Goal: Information Seeking & Learning: Learn about a topic

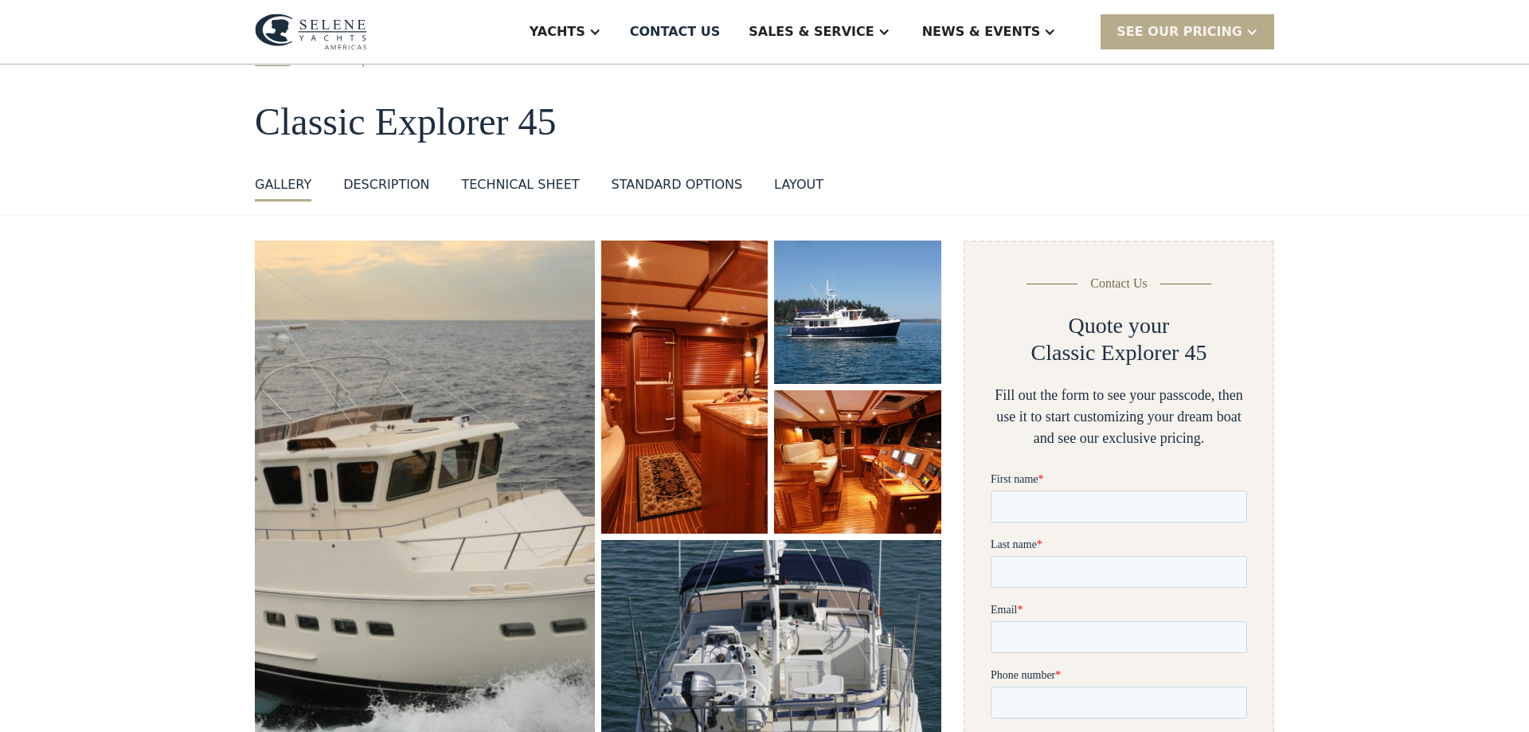
scroll to position [81, 0]
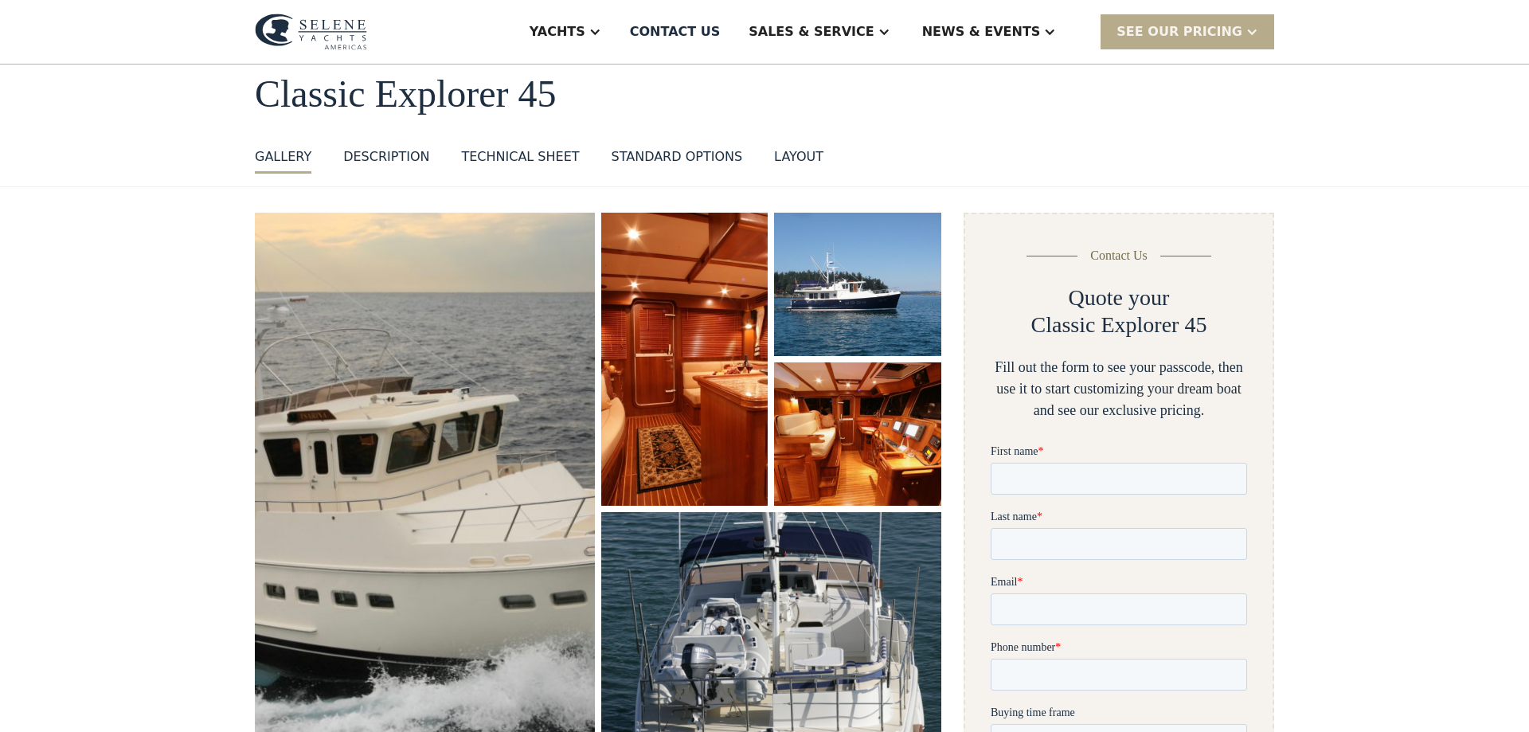
click at [827, 459] on img "open lightbox" at bounding box center [857, 434] width 177 height 152
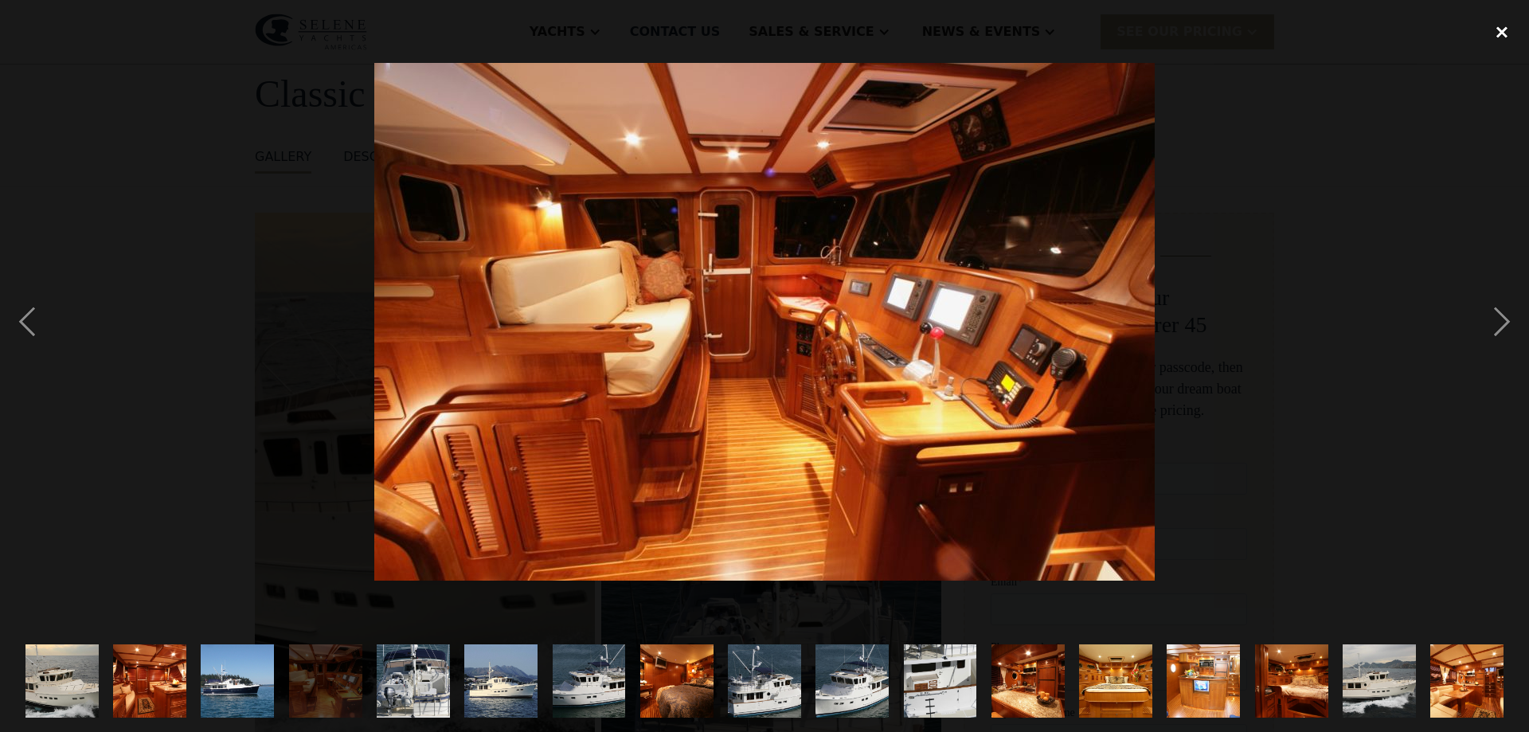
click at [1501, 29] on div "close lightbox" at bounding box center [1501, 31] width 54 height 35
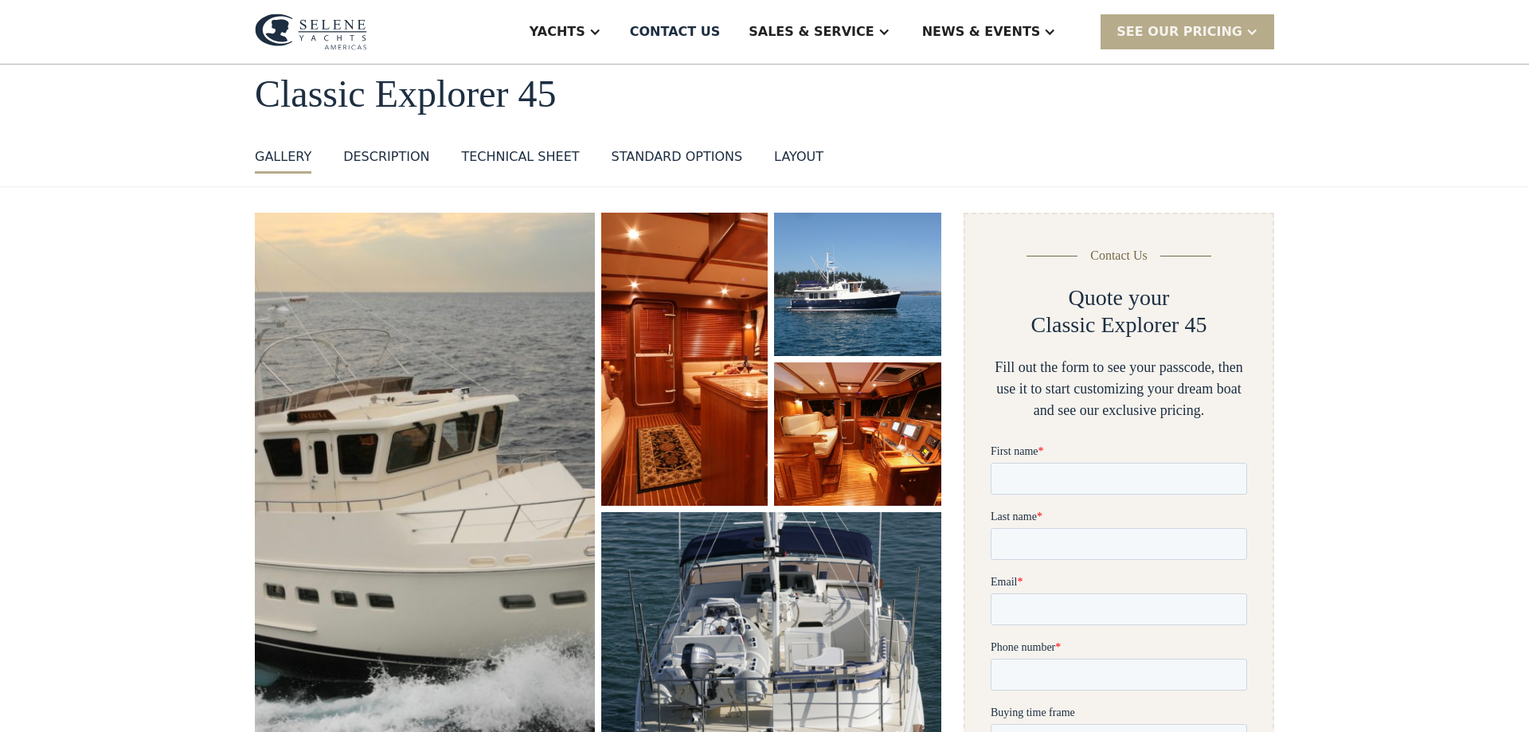
click at [385, 154] on div "DESCRIPTION" at bounding box center [386, 156] width 86 height 19
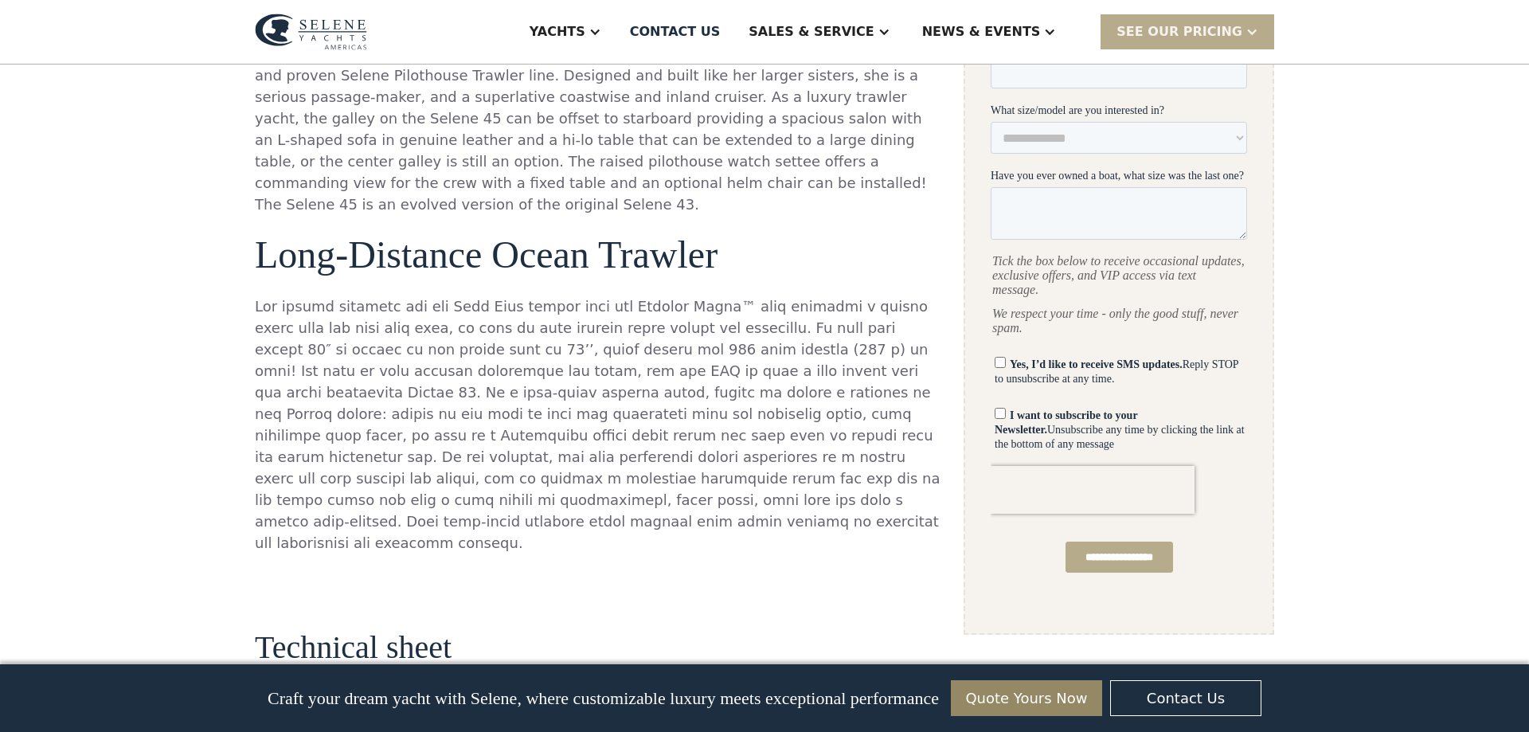
scroll to position [818, 0]
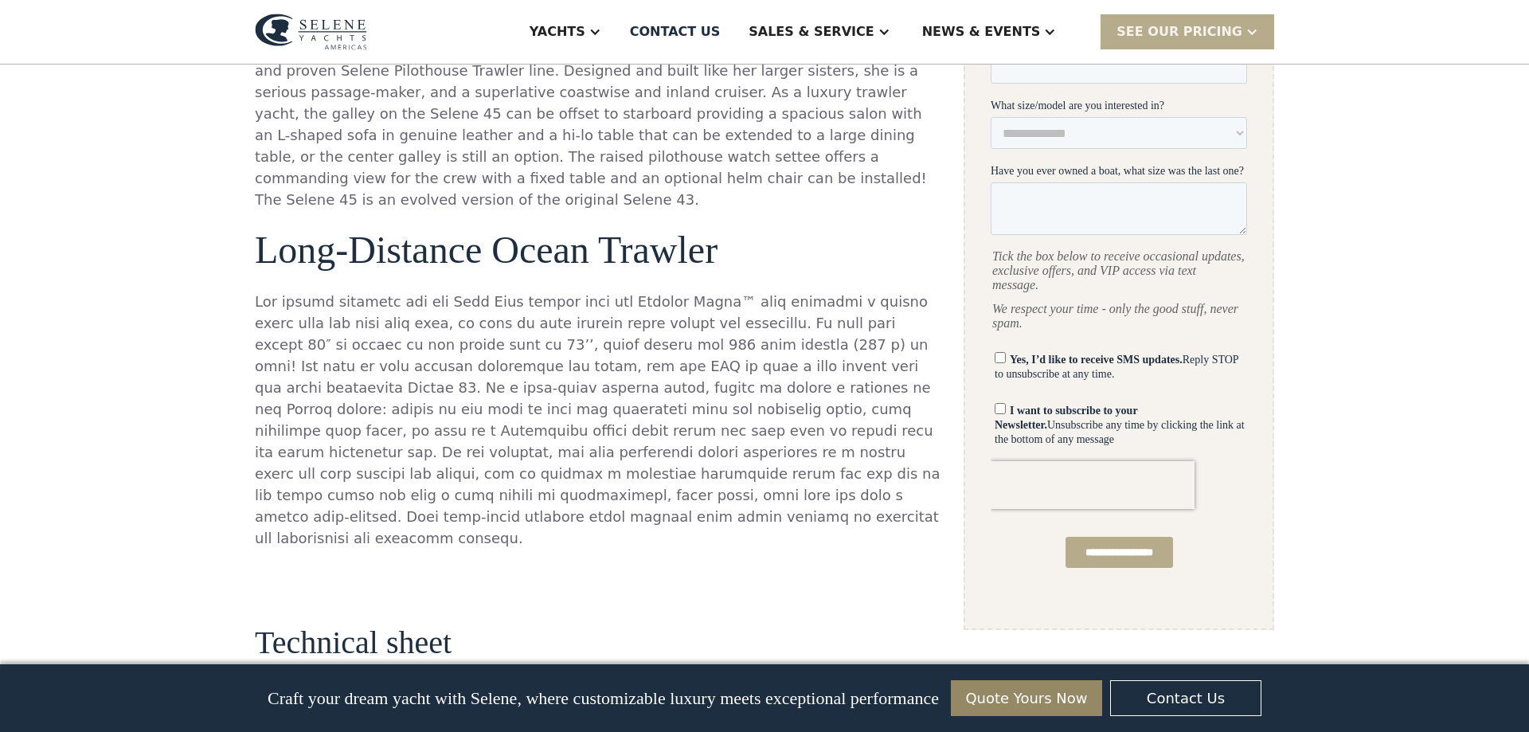
click at [272, 321] on p at bounding box center [598, 420] width 686 height 258
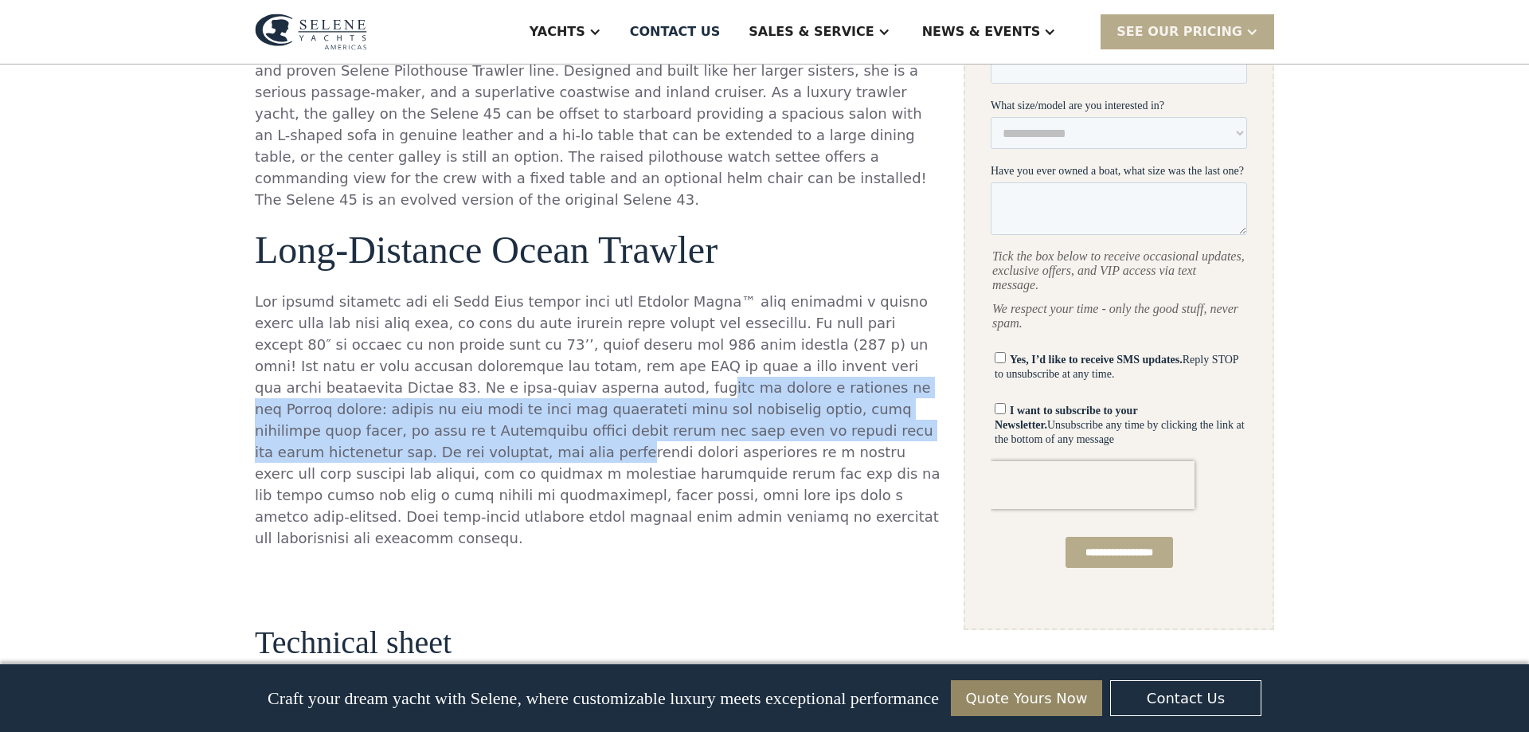
drag, startPoint x: 272, startPoint y: 365, endPoint x: 618, endPoint y: 399, distance: 347.1
click at [611, 399] on p at bounding box center [598, 420] width 686 height 258
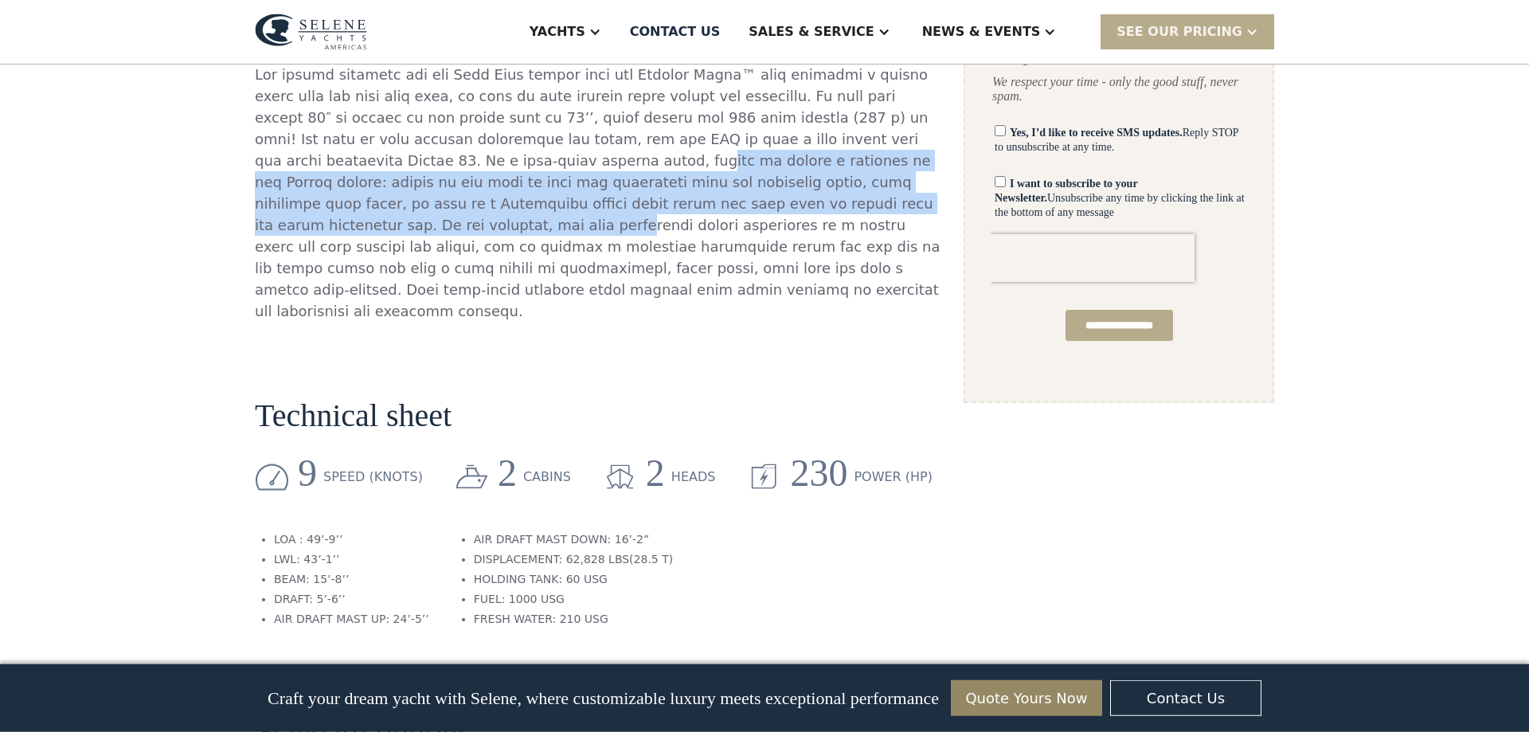
scroll to position [1056, 0]
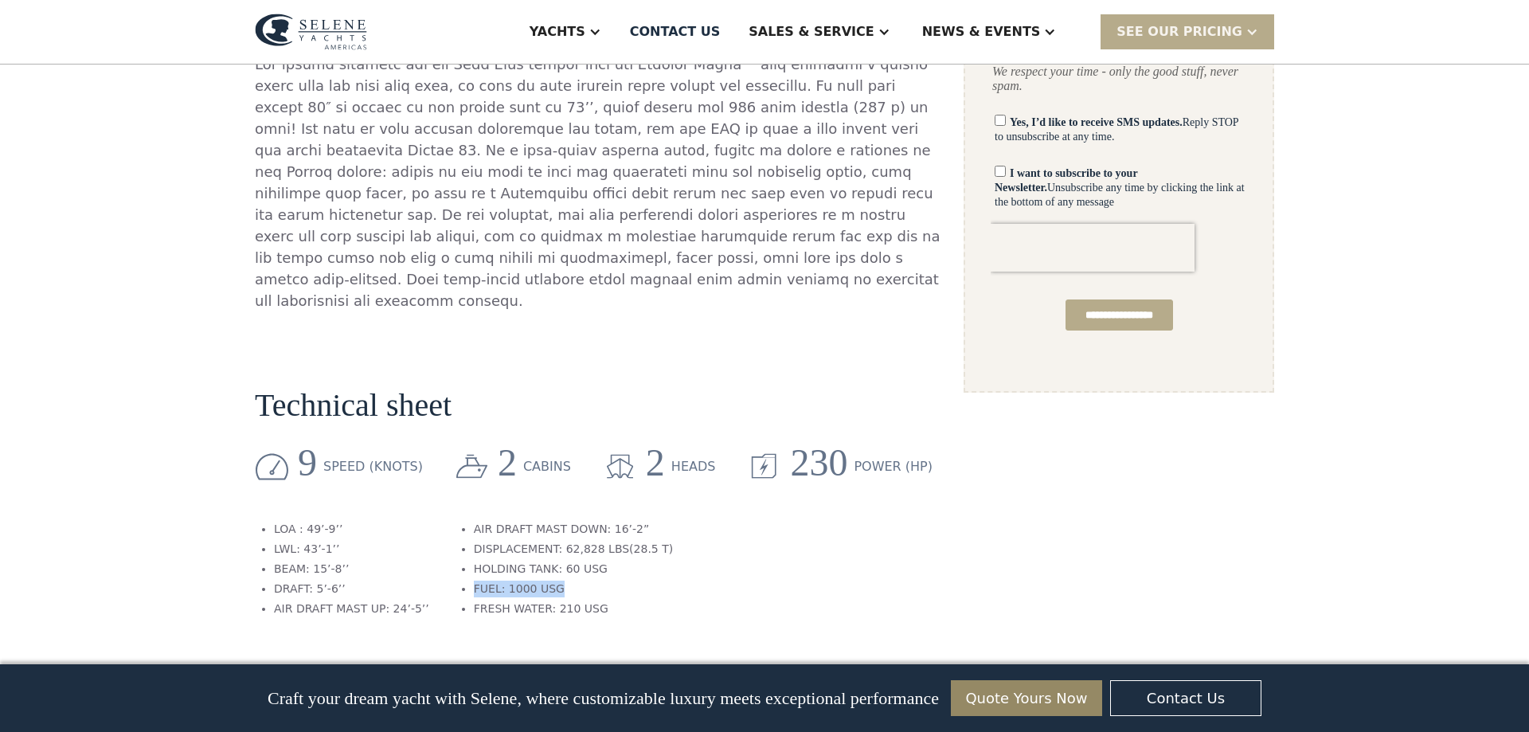
drag, startPoint x: 457, startPoint y: 526, endPoint x: 553, endPoint y: 526, distance: 96.3
click at [553, 580] on li "FUEL: 1000 USG" at bounding box center [573, 588] width 199 height 17
drag, startPoint x: 462, startPoint y: 546, endPoint x: 627, endPoint y: 546, distance: 164.8
click at [627, 600] on li "FRESH WATER: 210 USG" at bounding box center [573, 608] width 199 height 17
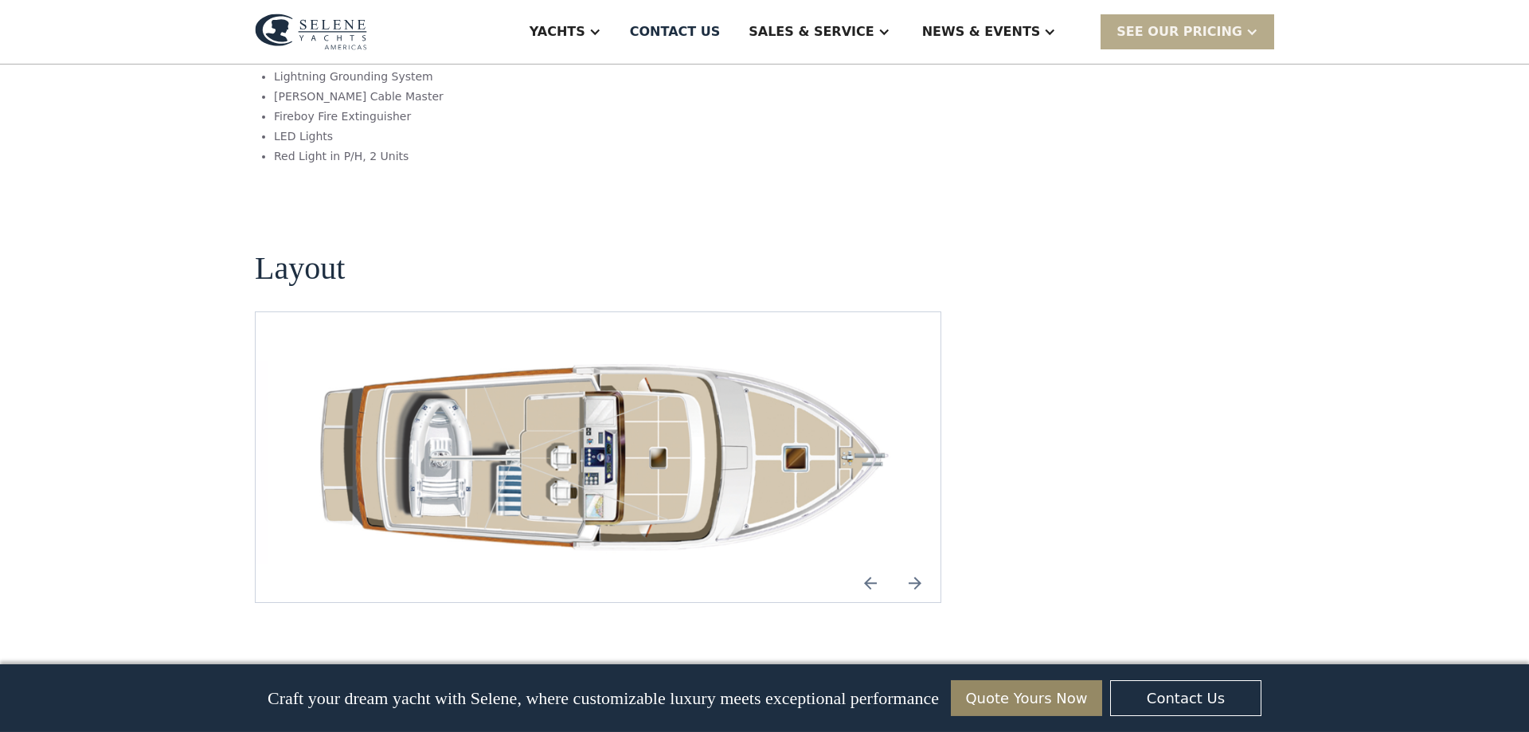
scroll to position [2111, 0]
click at [916, 561] on img "Next slide" at bounding box center [915, 580] width 38 height 38
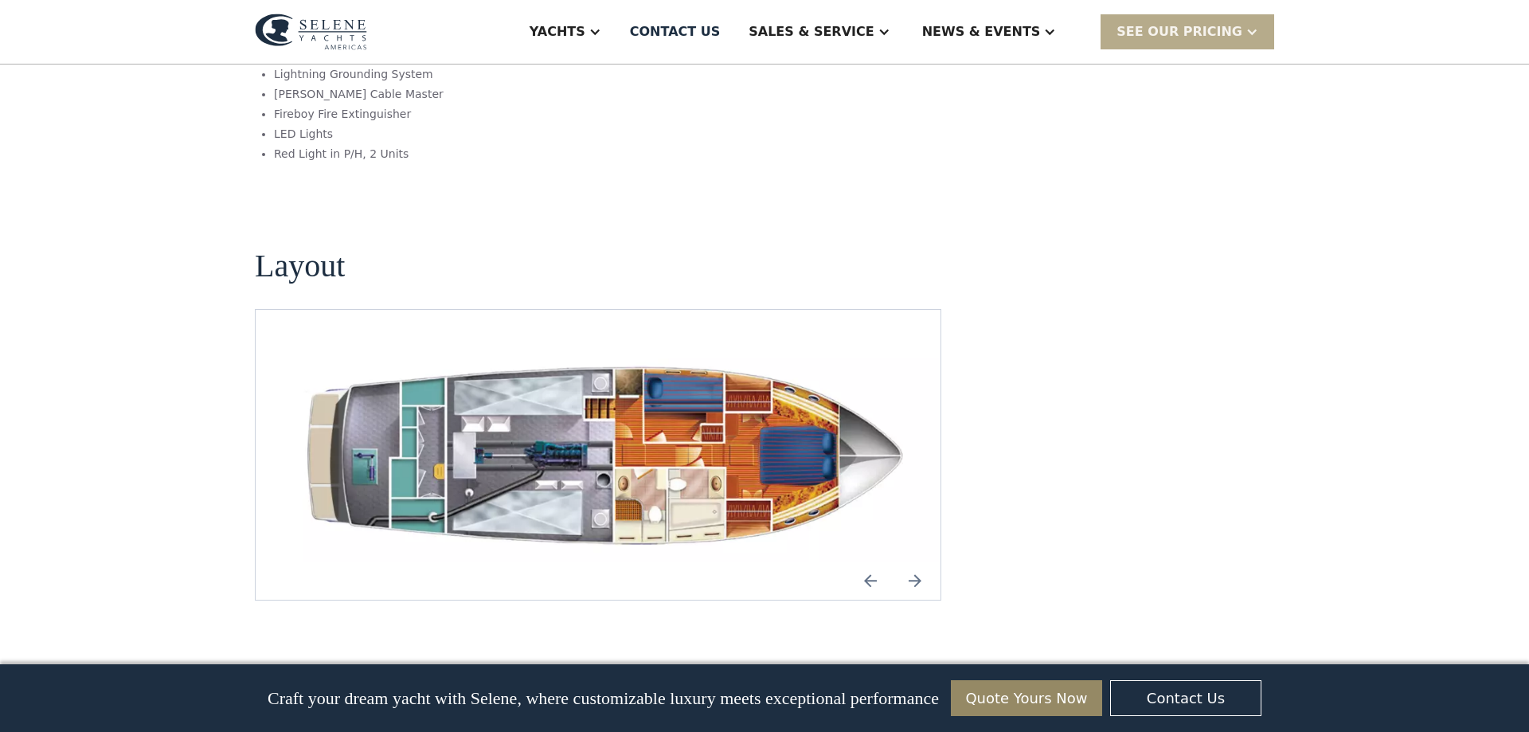
click at [863, 561] on img "Previous slide" at bounding box center [870, 580] width 38 height 38
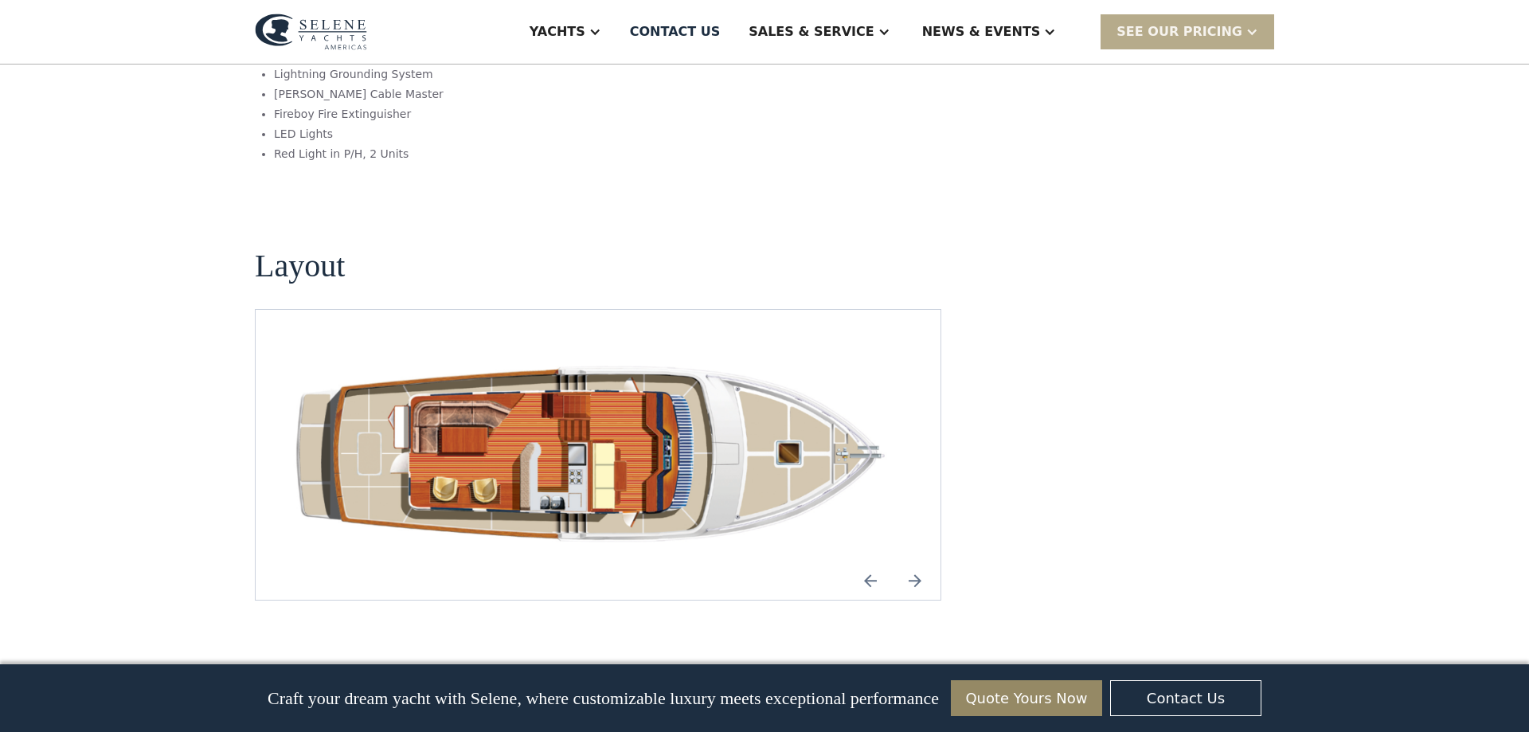
drag, startPoint x: 588, startPoint y: 511, endPoint x: 607, endPoint y: 511, distance: 19.1
click at [607, 511] on div "No items found." at bounding box center [598, 454] width 686 height 291
click at [510, 434] on img "open lightbox" at bounding box center [597, 454] width 659 height 213
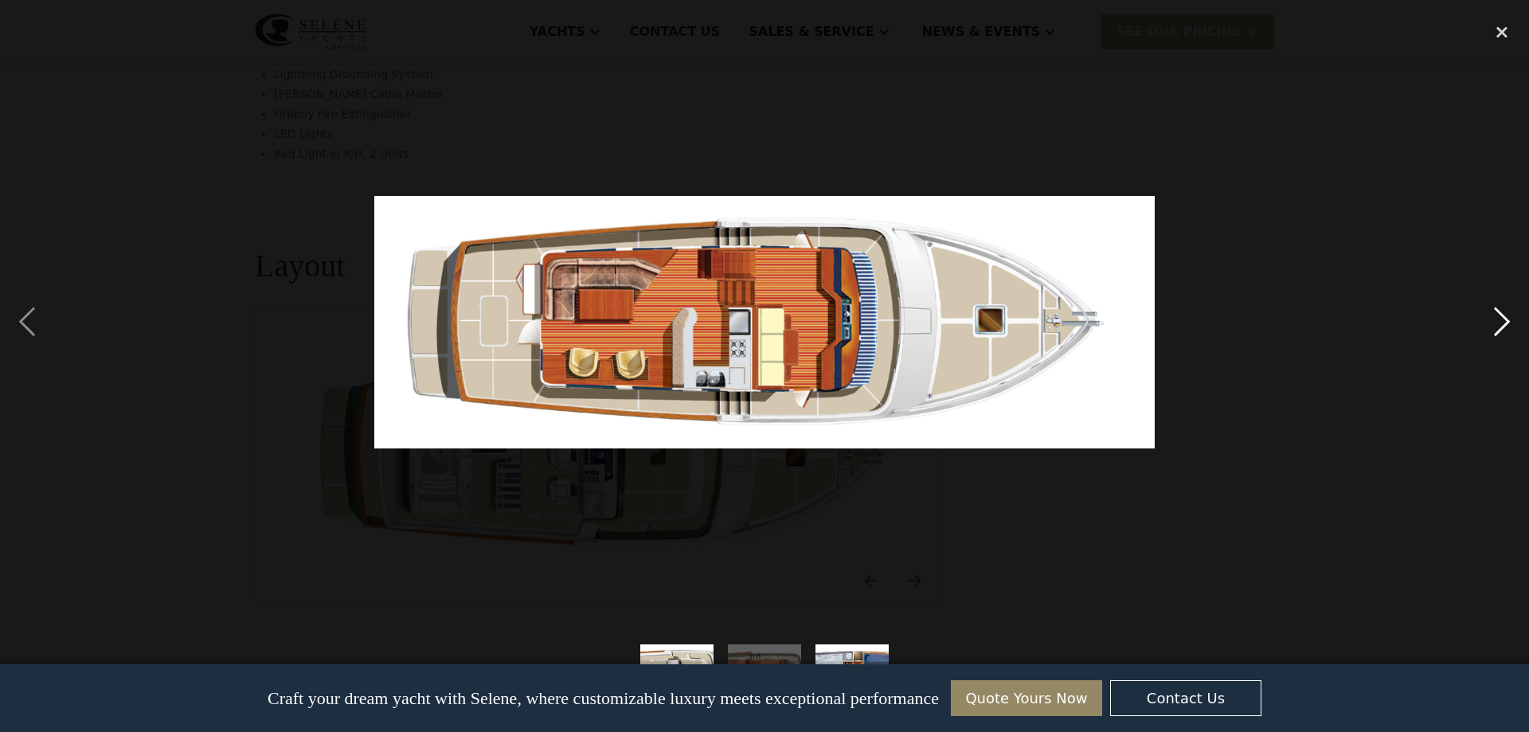
click at [1498, 318] on div "next image" at bounding box center [1501, 321] width 54 height 615
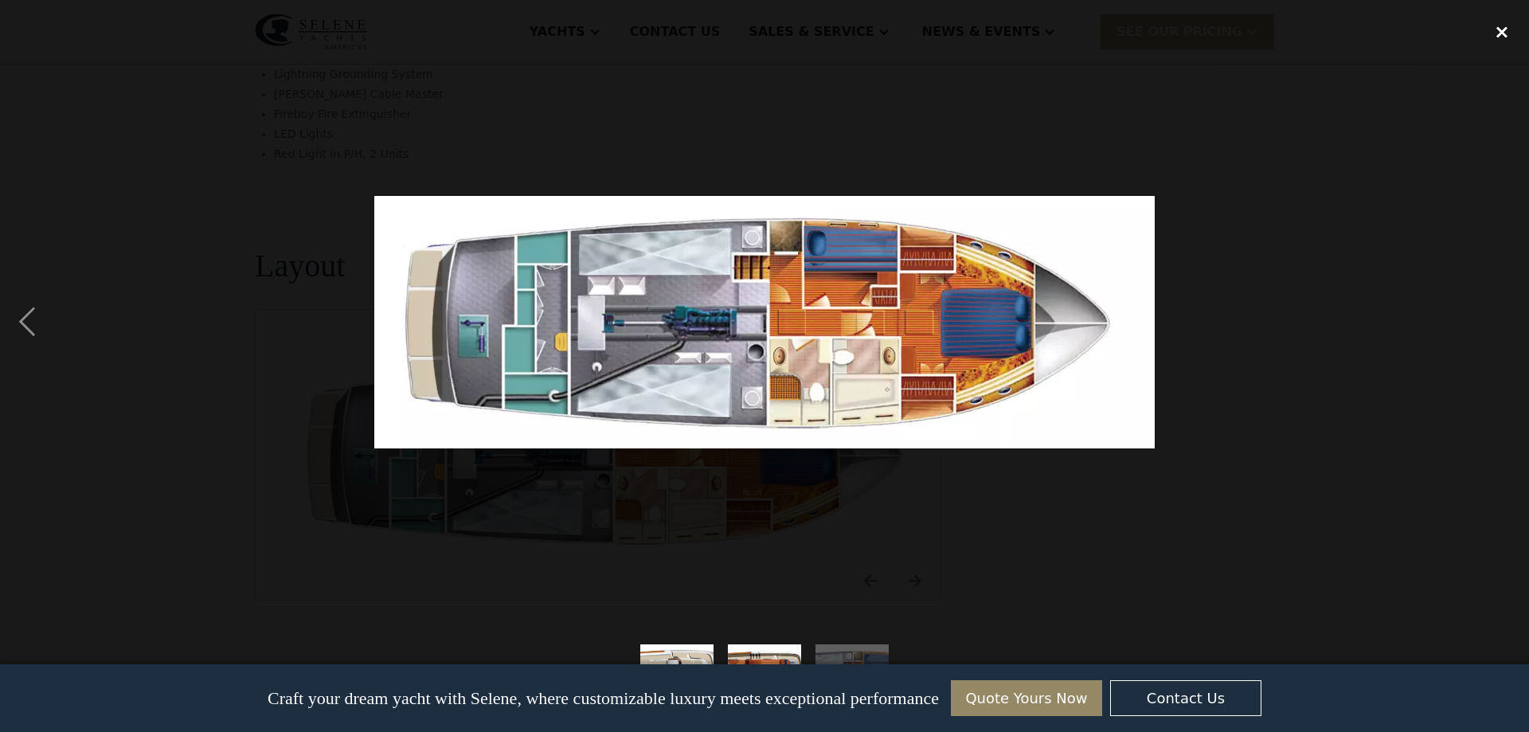
click at [1498, 37] on div "close lightbox" at bounding box center [1501, 31] width 54 height 35
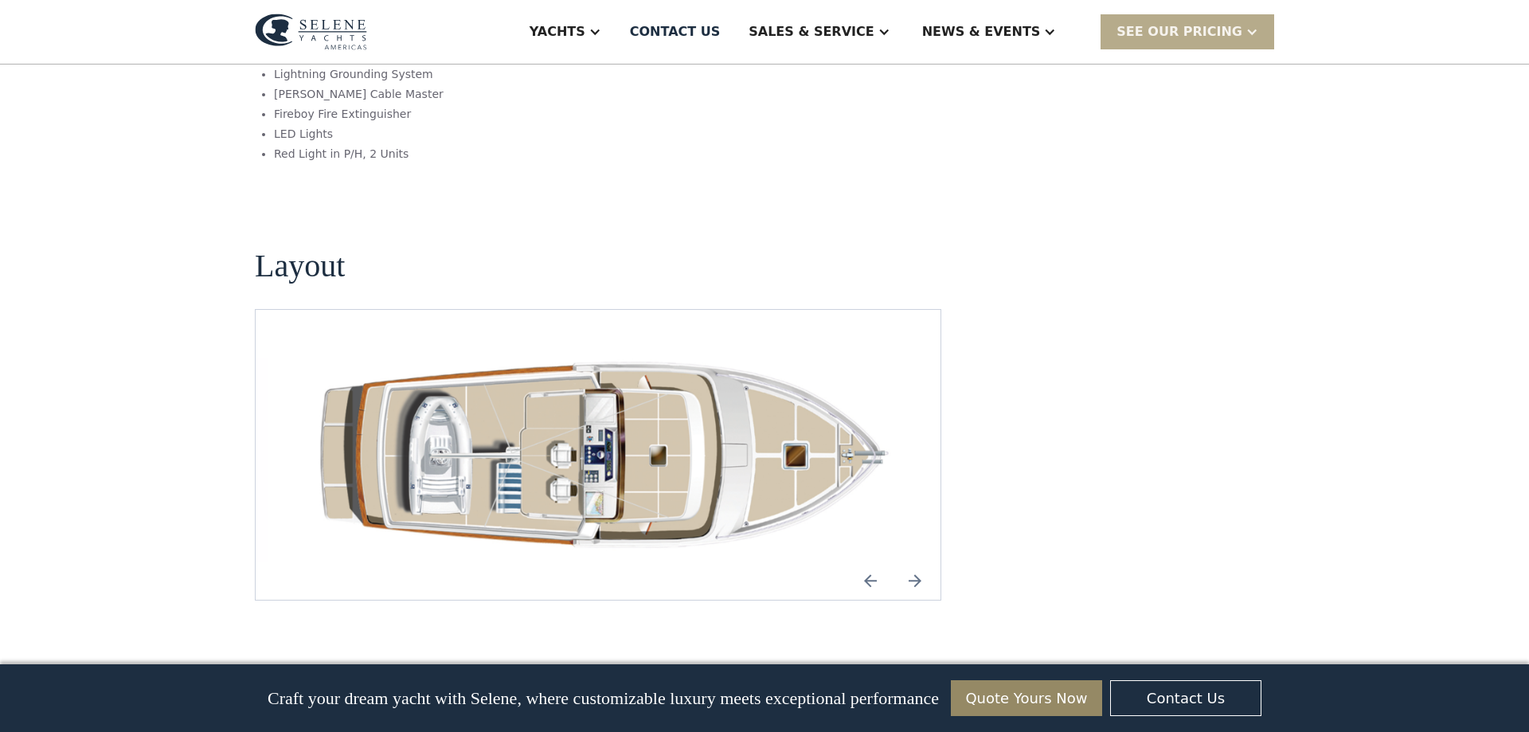
click at [915, 561] on img "Next slide" at bounding box center [915, 580] width 38 height 38
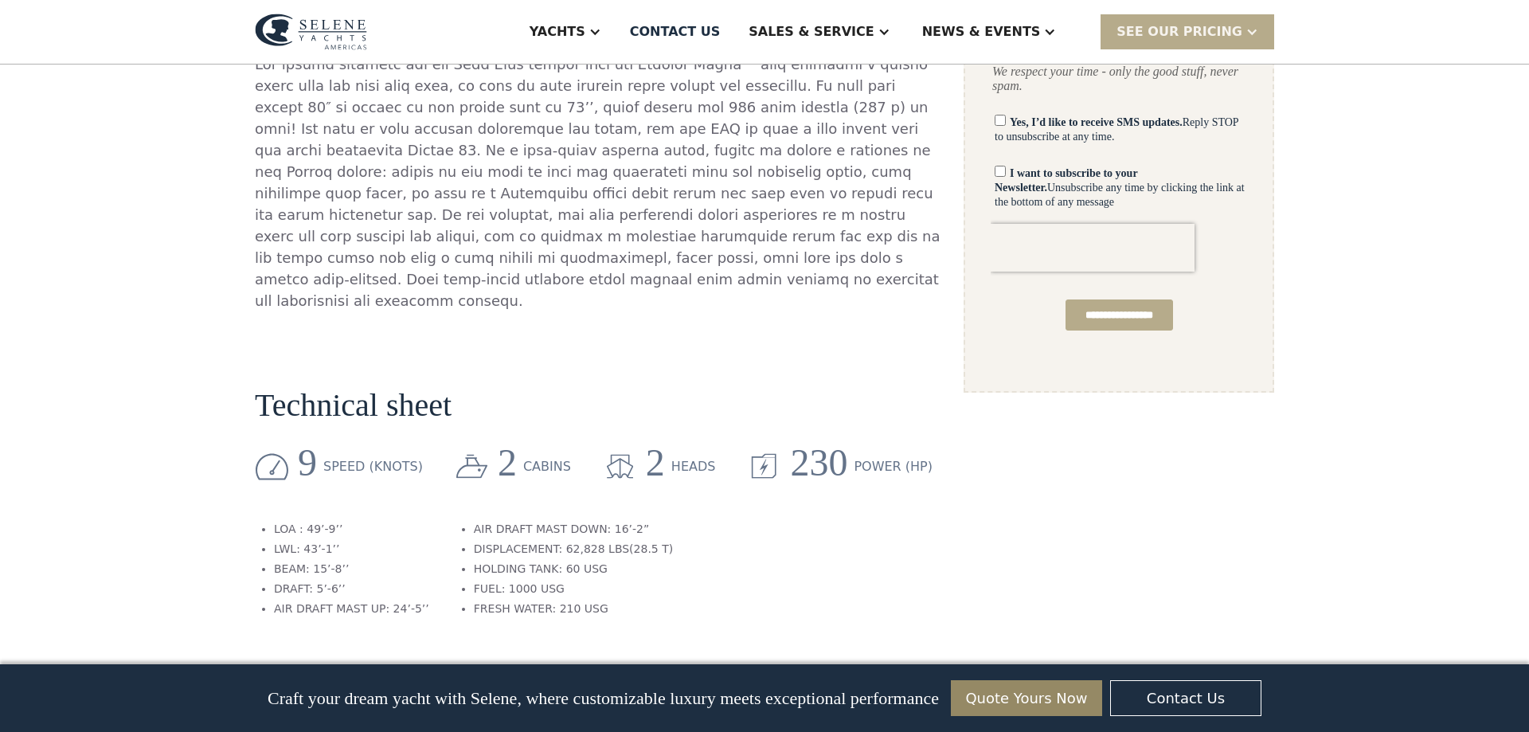
scroll to position [244, 0]
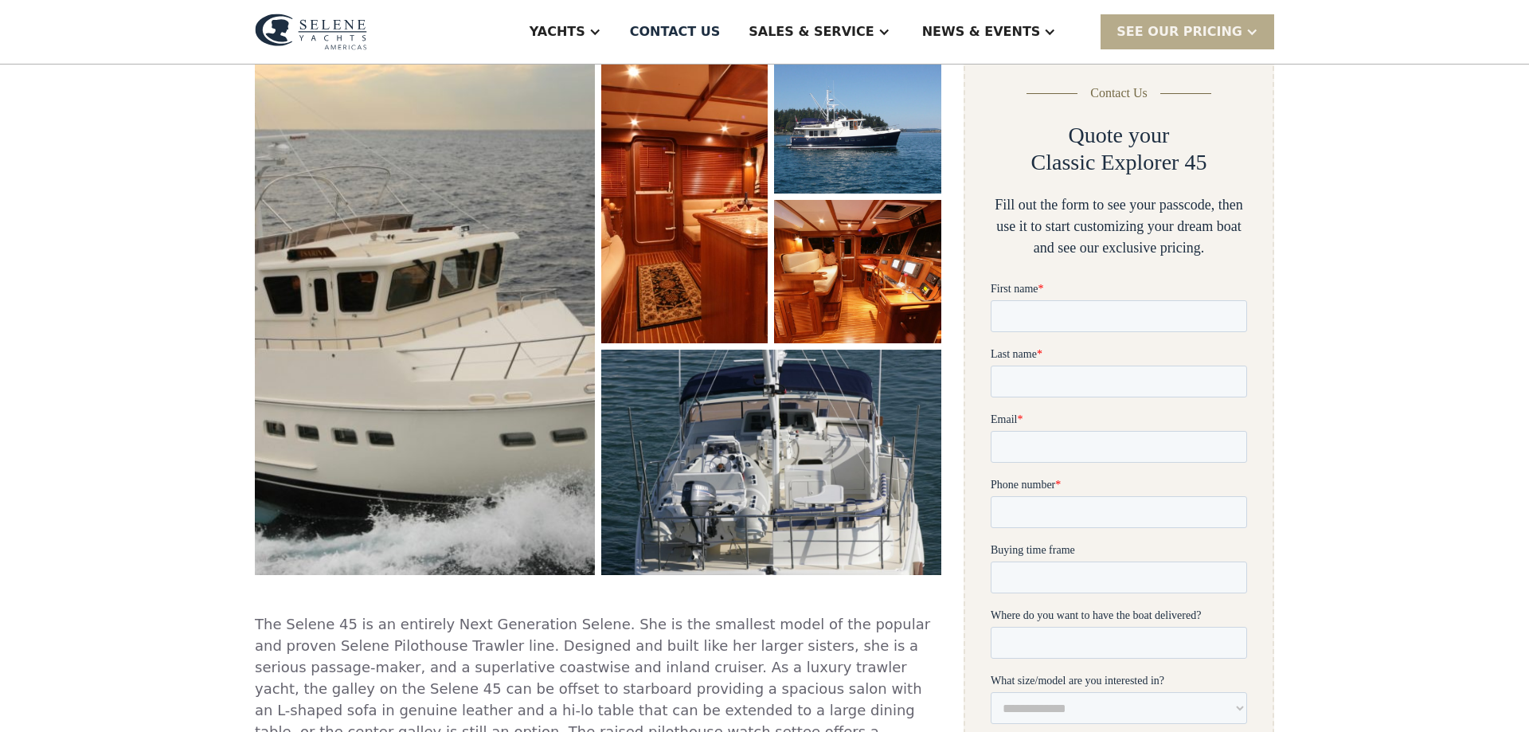
click at [367, 281] on img "open lightbox" at bounding box center [425, 312] width 340 height 525
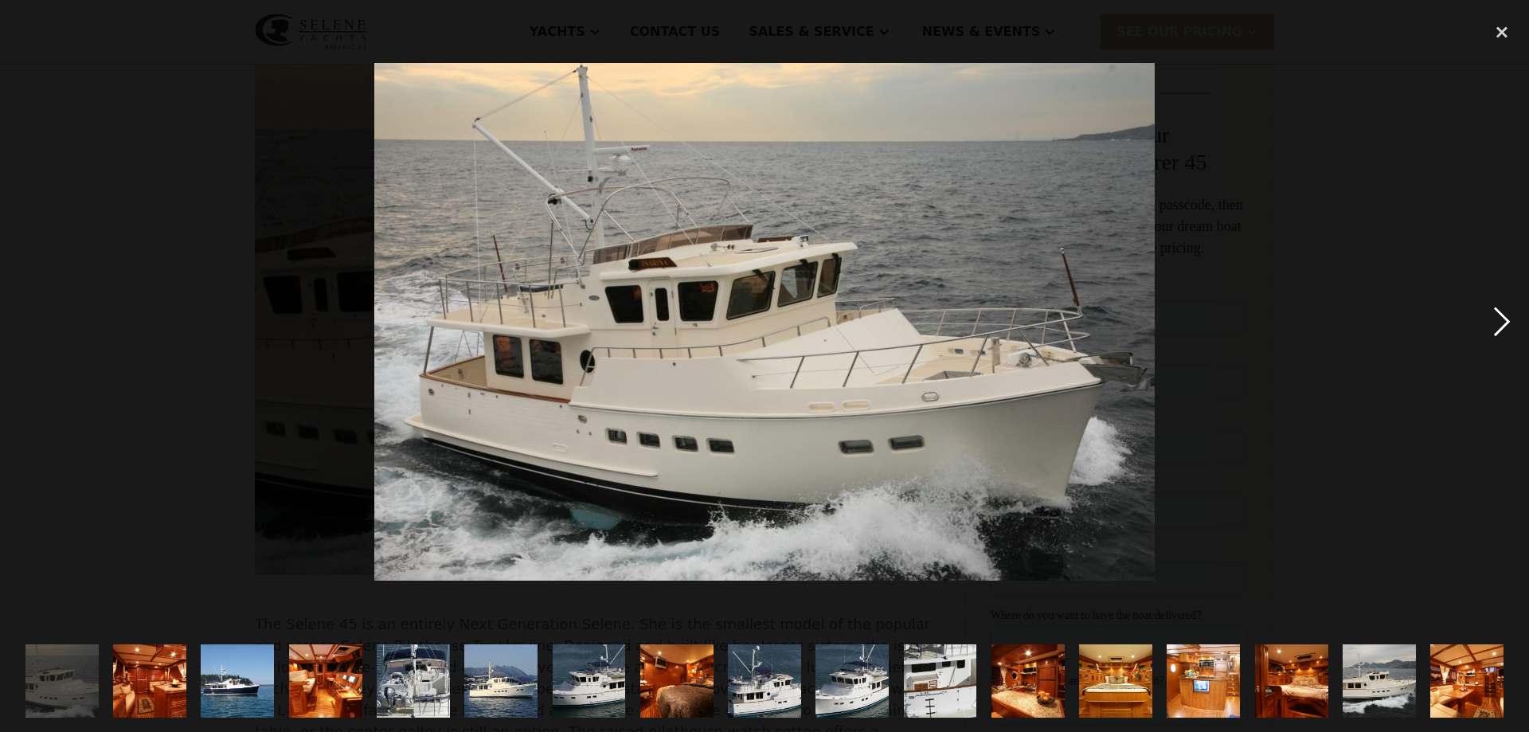
click at [1501, 319] on div "next image" at bounding box center [1501, 321] width 54 height 615
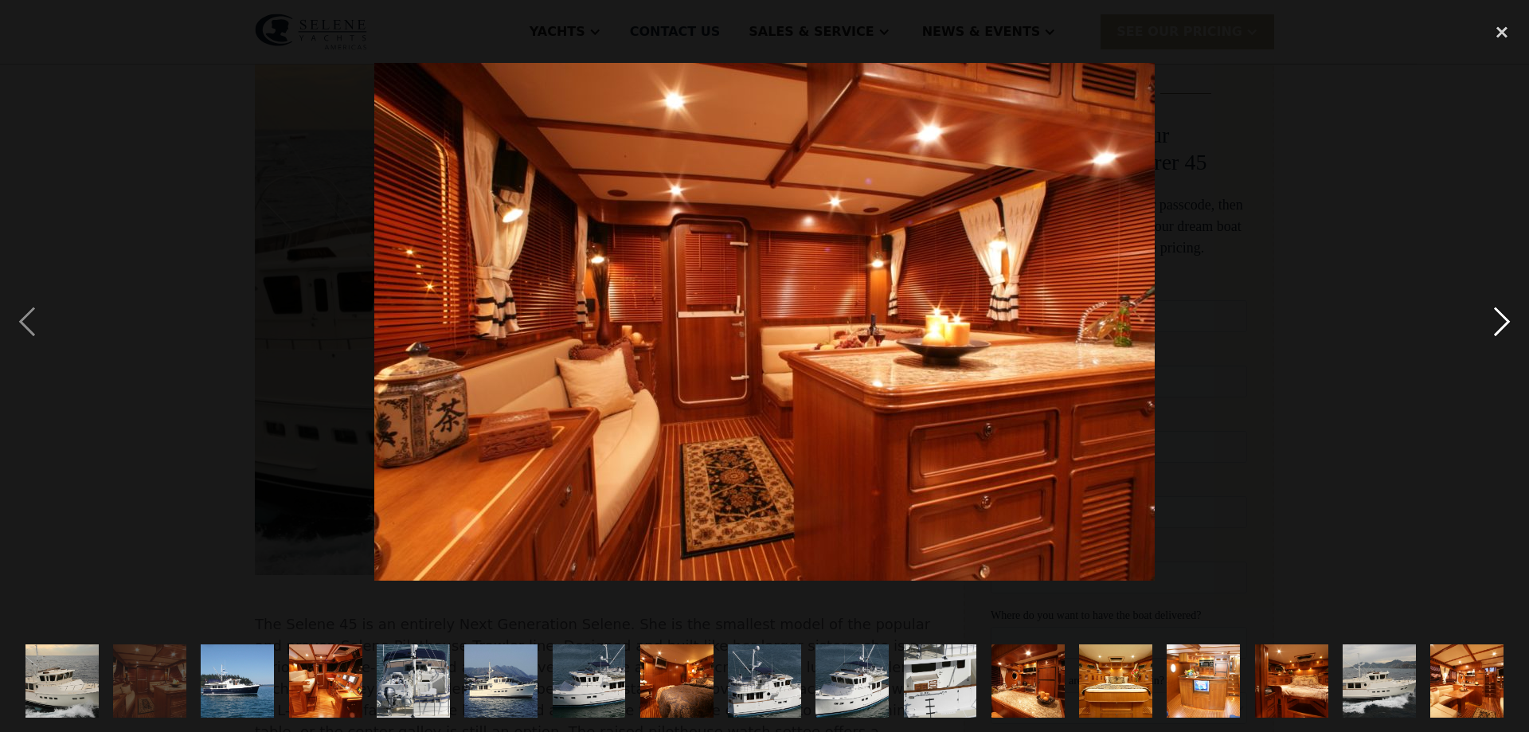
click at [1501, 319] on div "next image" at bounding box center [1501, 321] width 54 height 615
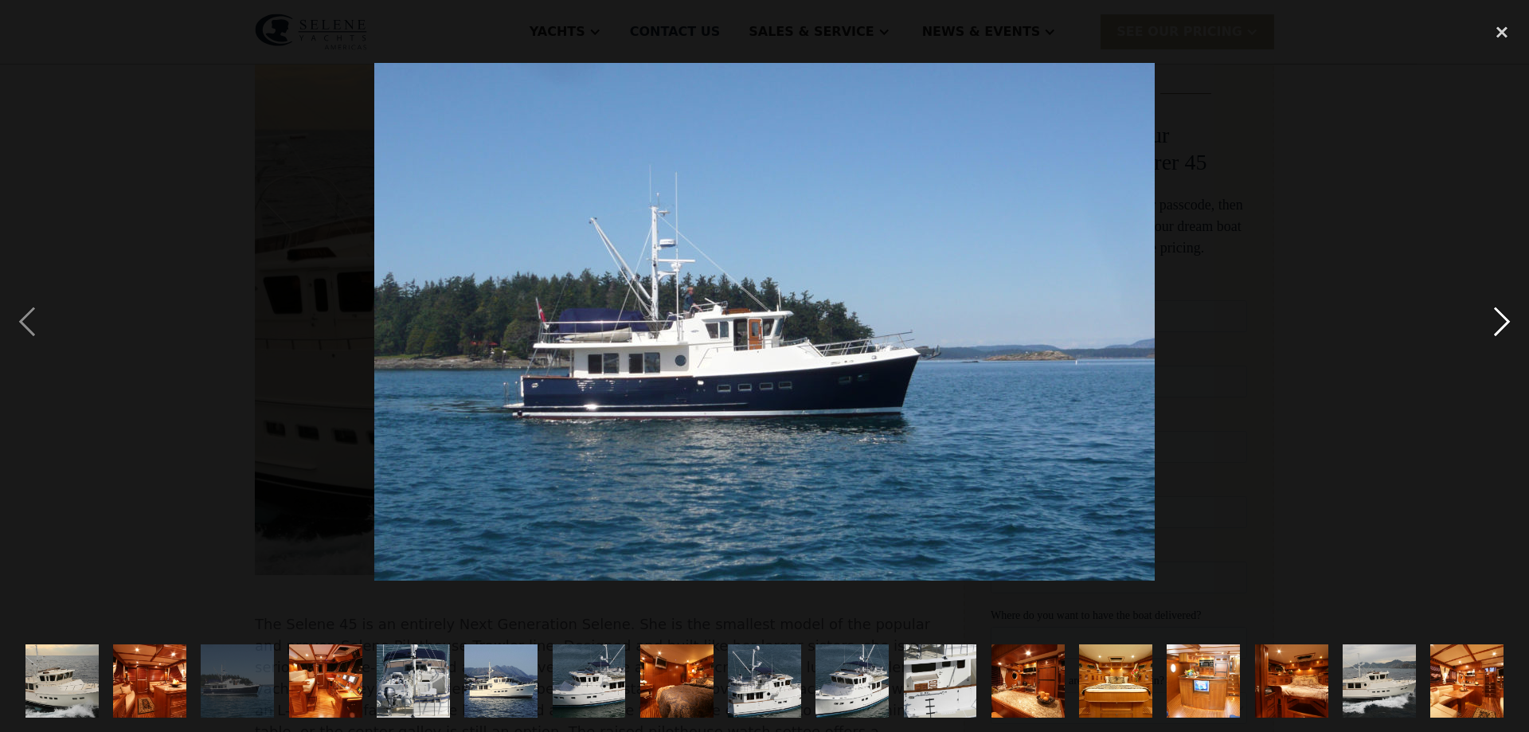
click at [1508, 325] on div "next image" at bounding box center [1501, 321] width 54 height 615
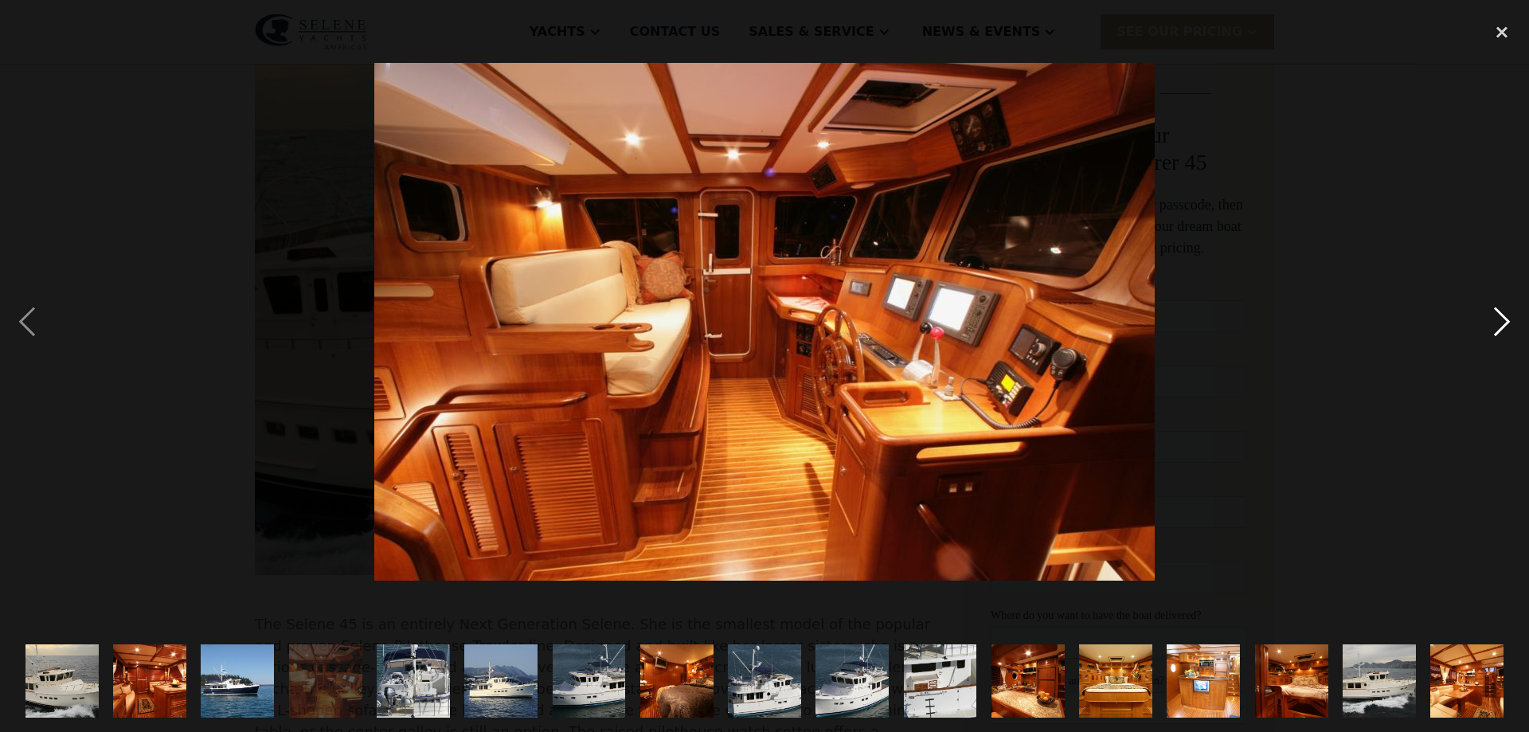
click at [1501, 322] on div "next image" at bounding box center [1501, 321] width 54 height 615
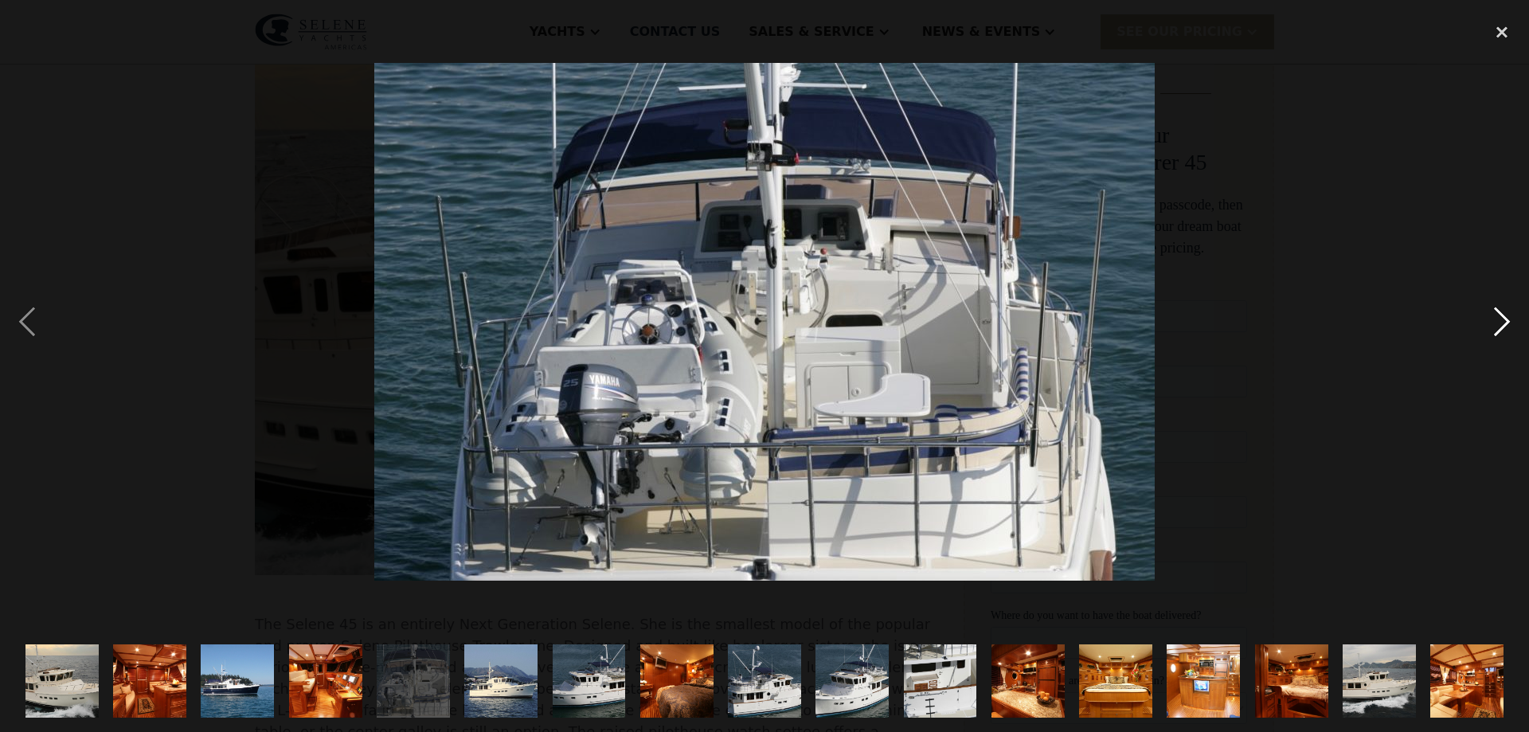
click at [1498, 317] on div "next image" at bounding box center [1501, 321] width 54 height 615
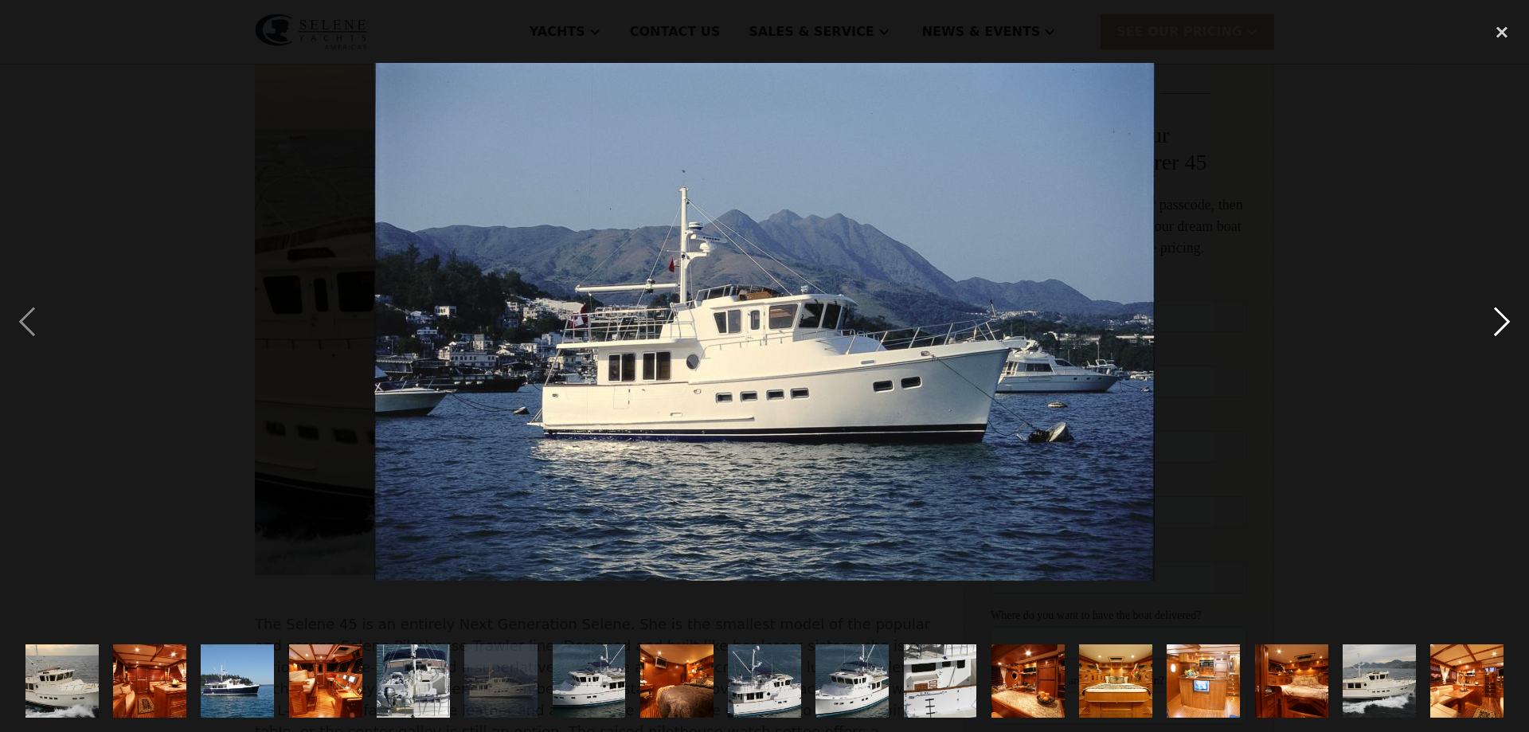
click at [1498, 322] on div "next image" at bounding box center [1501, 321] width 54 height 615
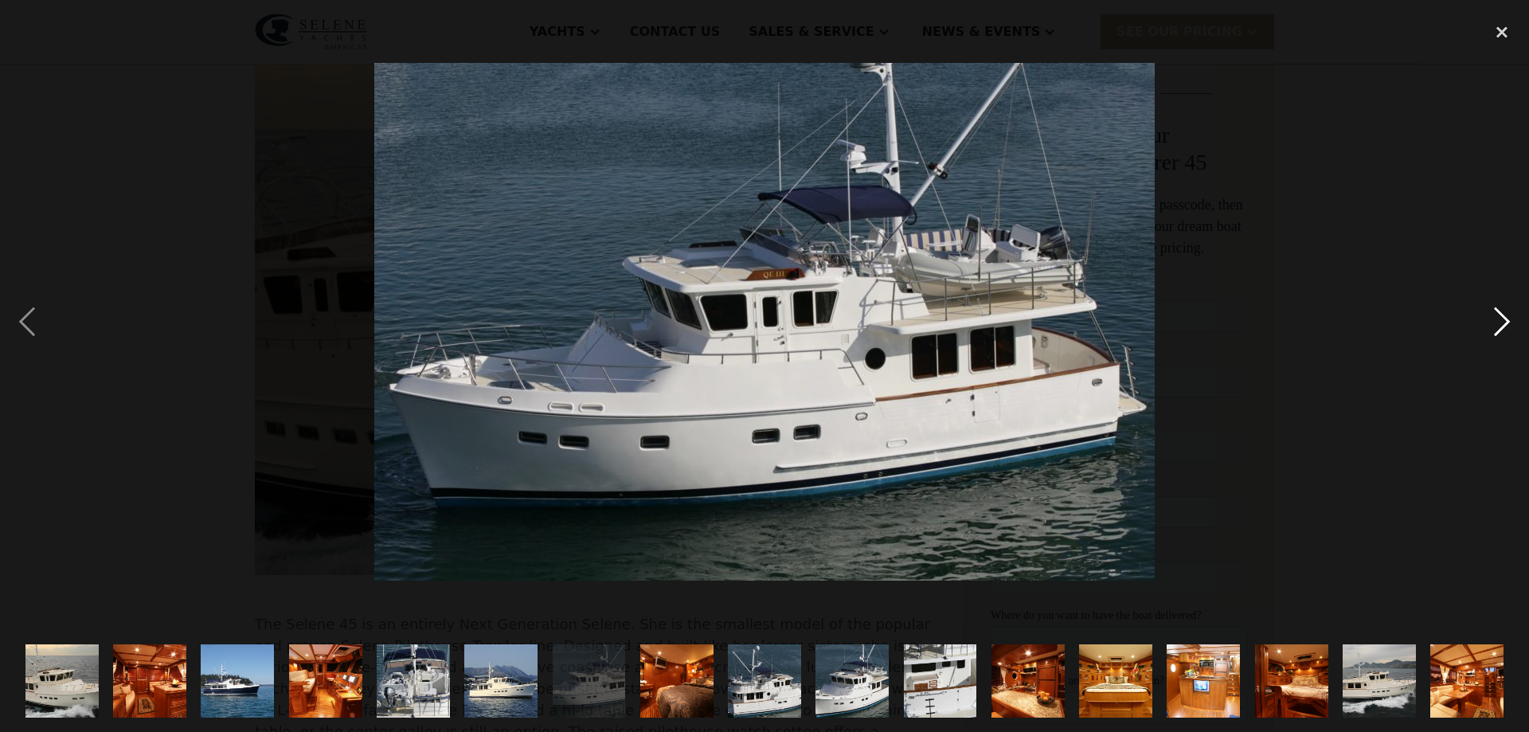
click at [1498, 322] on div "next image" at bounding box center [1501, 321] width 54 height 615
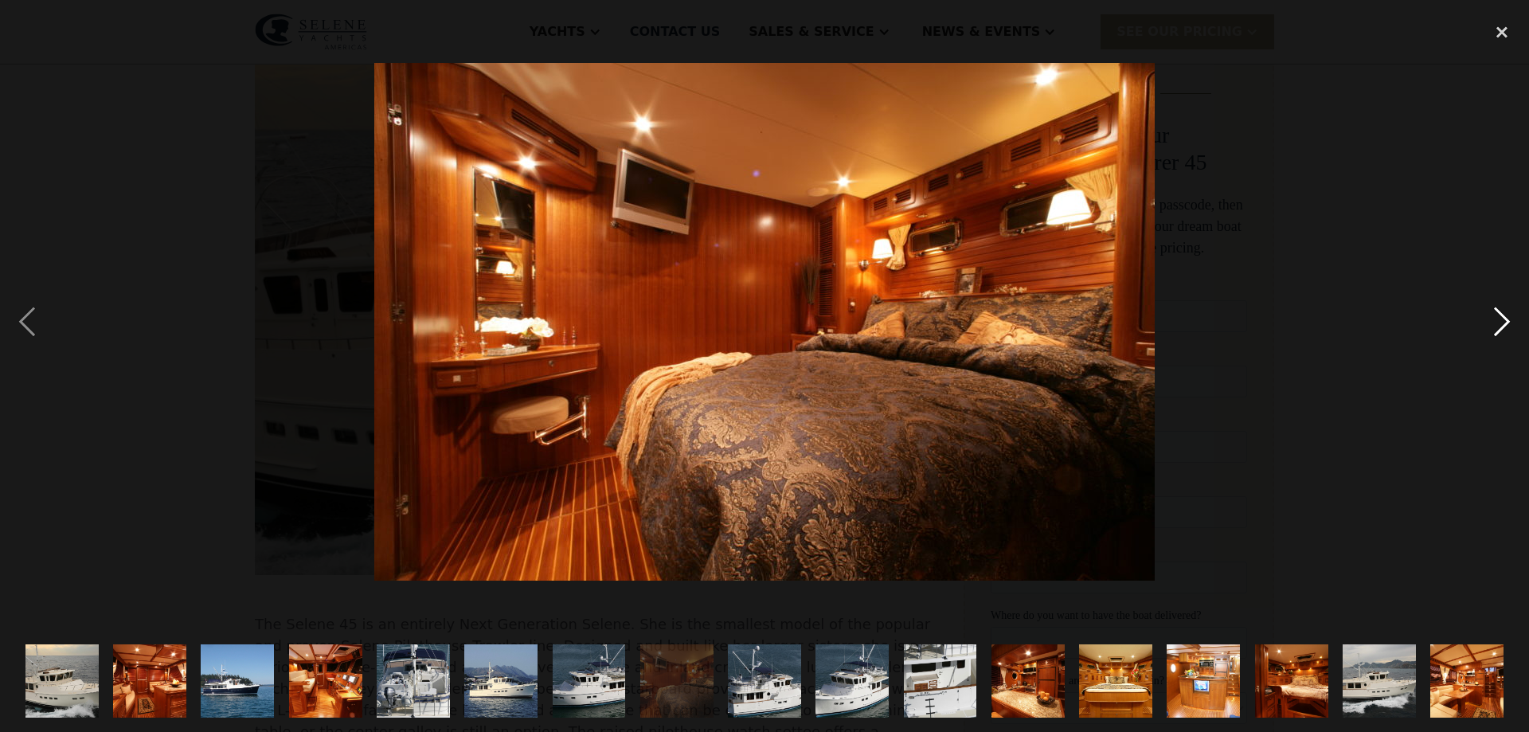
click at [1498, 322] on div "next image" at bounding box center [1501, 321] width 54 height 615
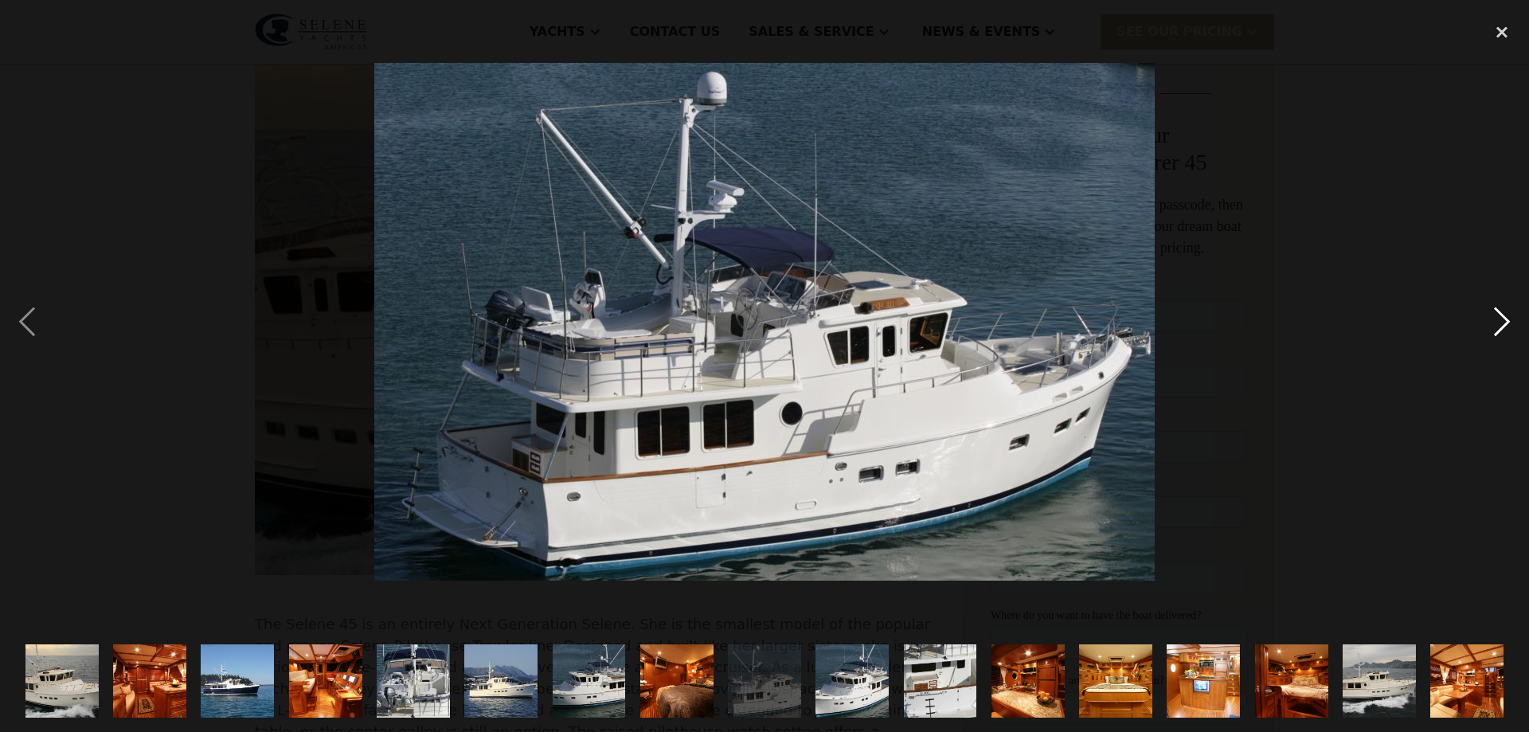
click at [1507, 312] on div "next image" at bounding box center [1501, 321] width 54 height 615
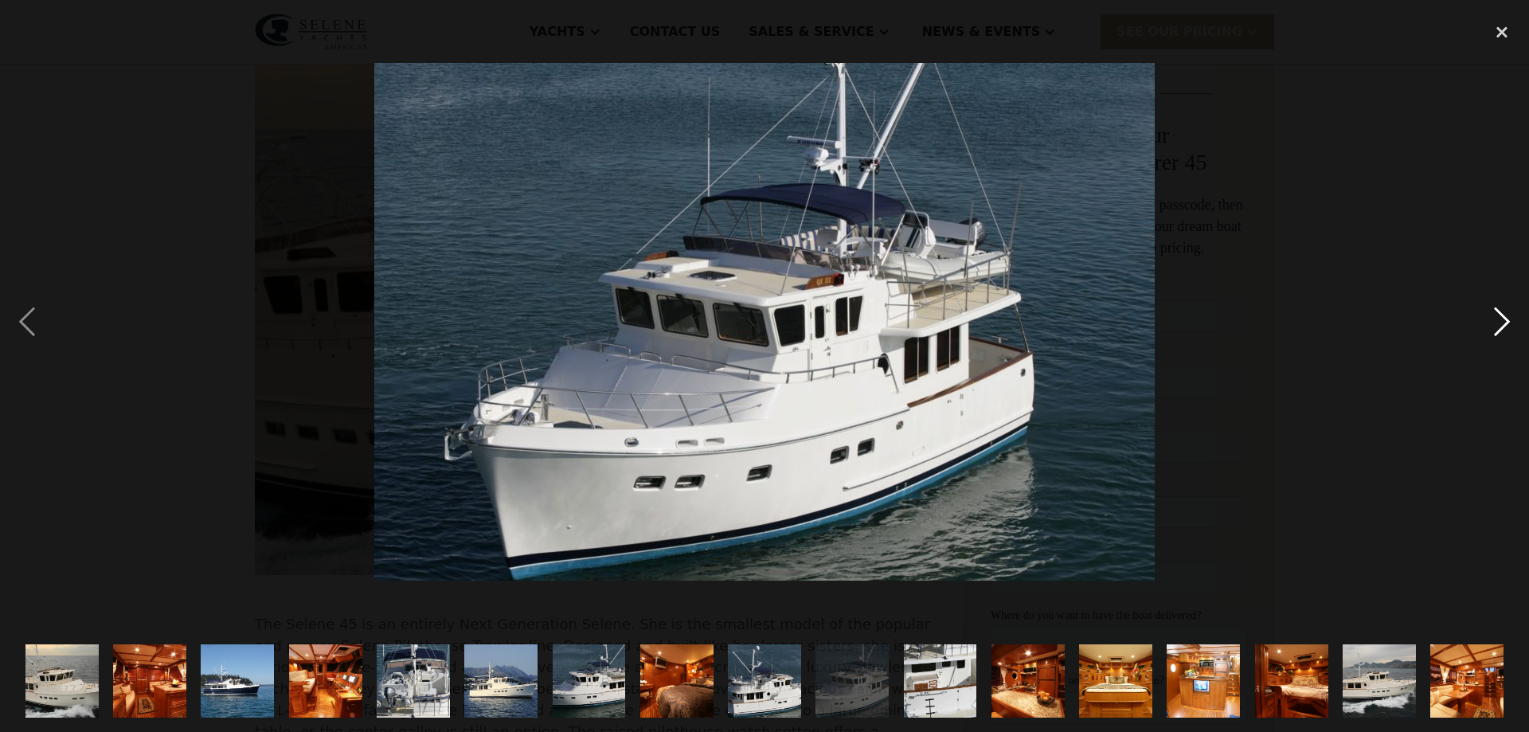
click at [1507, 312] on div "next image" at bounding box center [1501, 321] width 54 height 615
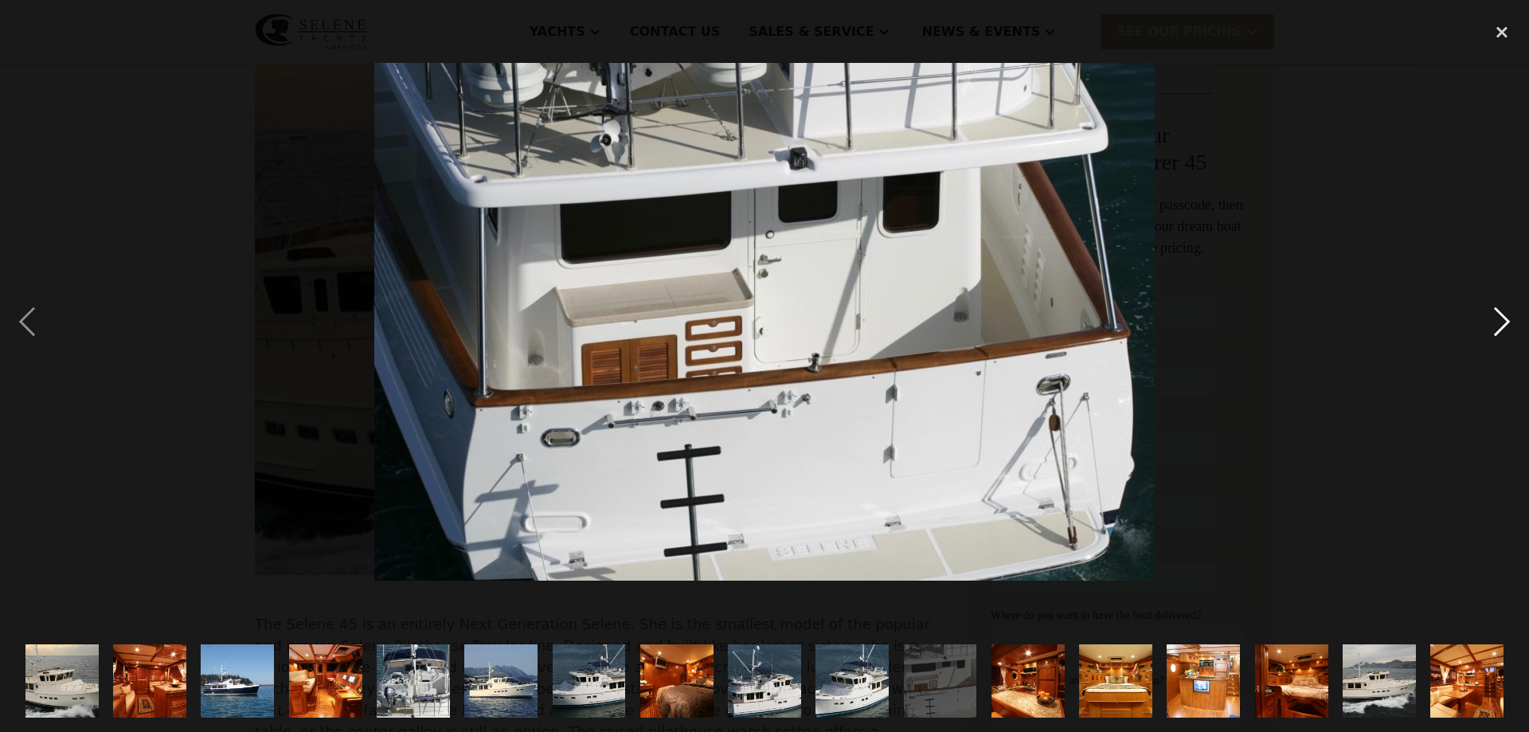
click at [1503, 317] on div "next image" at bounding box center [1501, 321] width 54 height 615
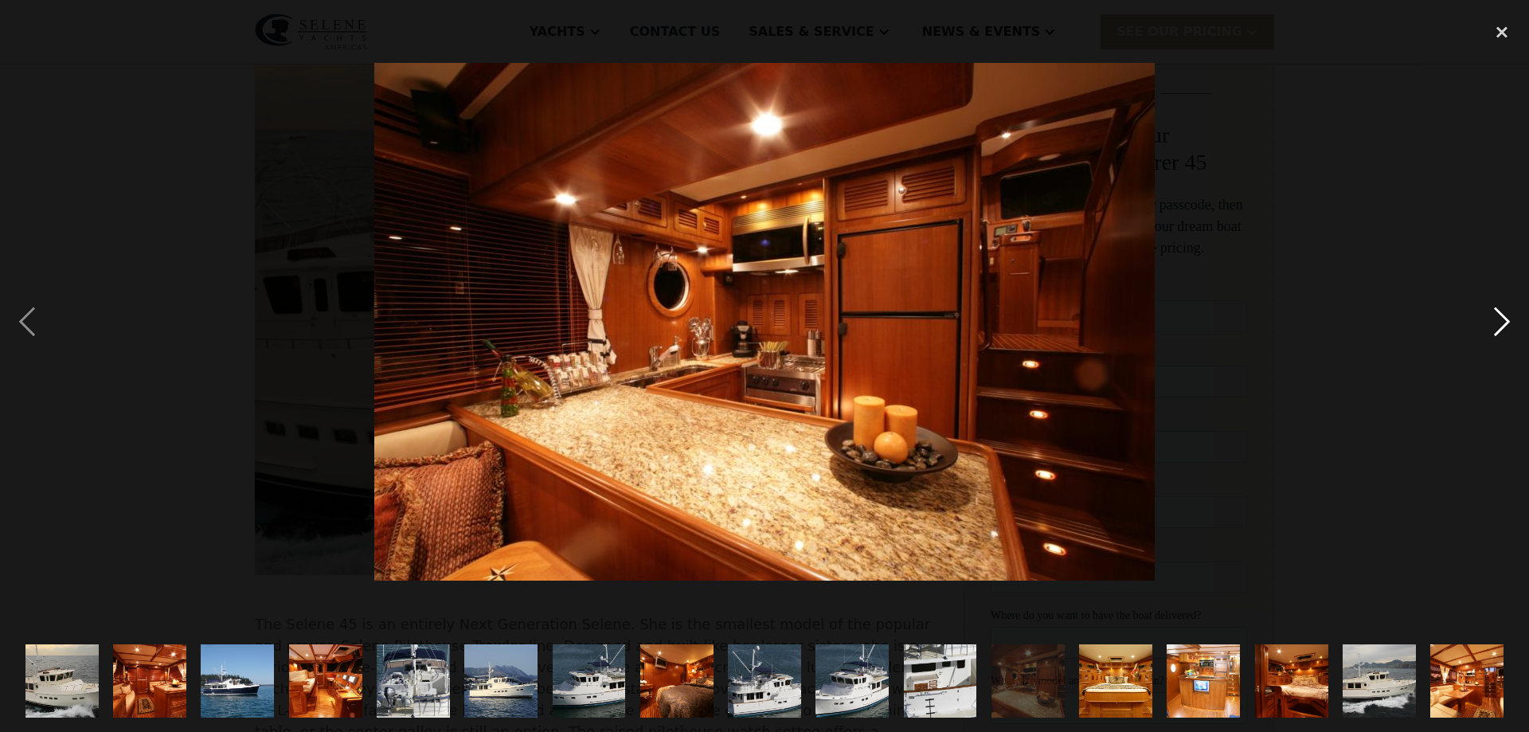
click at [1505, 318] on div "next image" at bounding box center [1501, 321] width 54 height 615
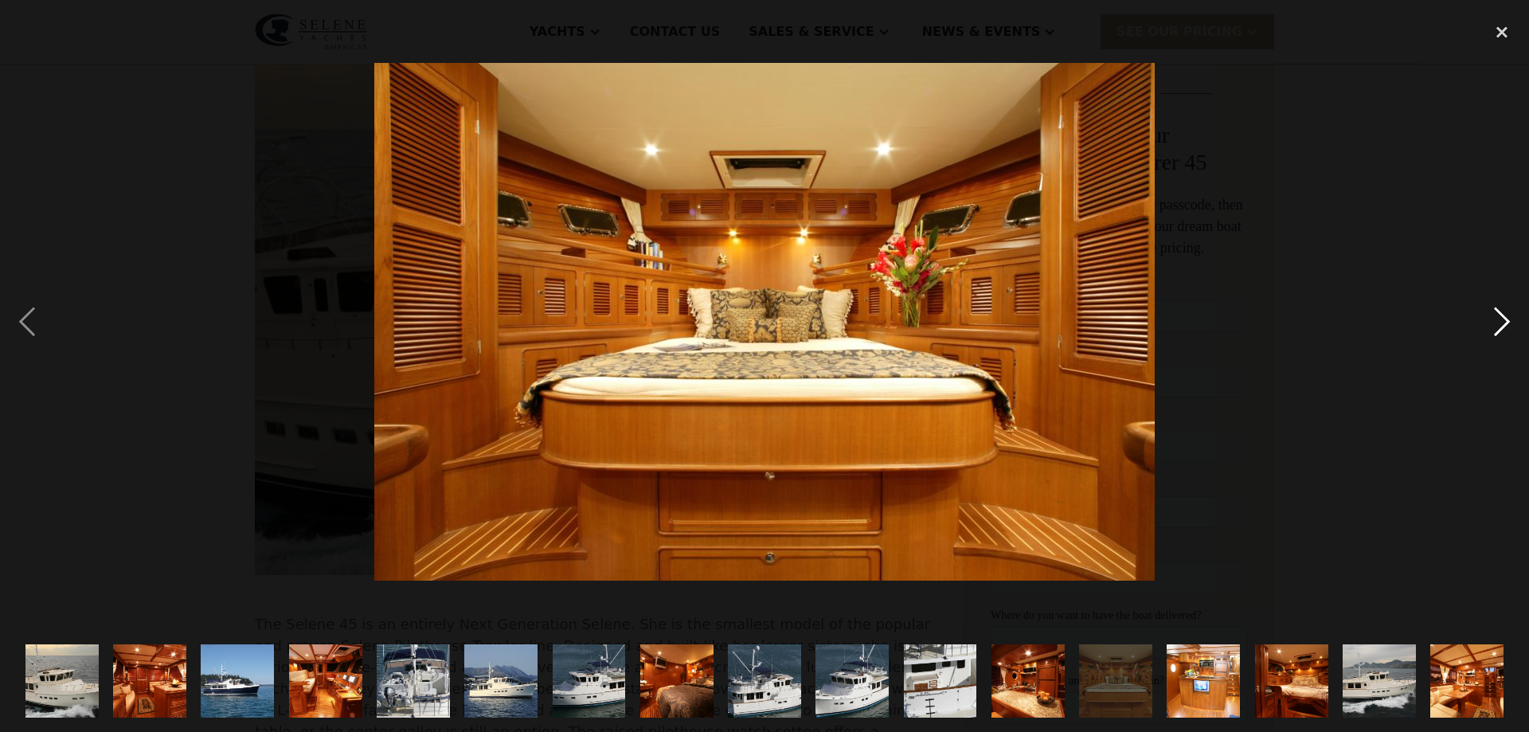
click at [1504, 322] on div "next image" at bounding box center [1501, 321] width 54 height 615
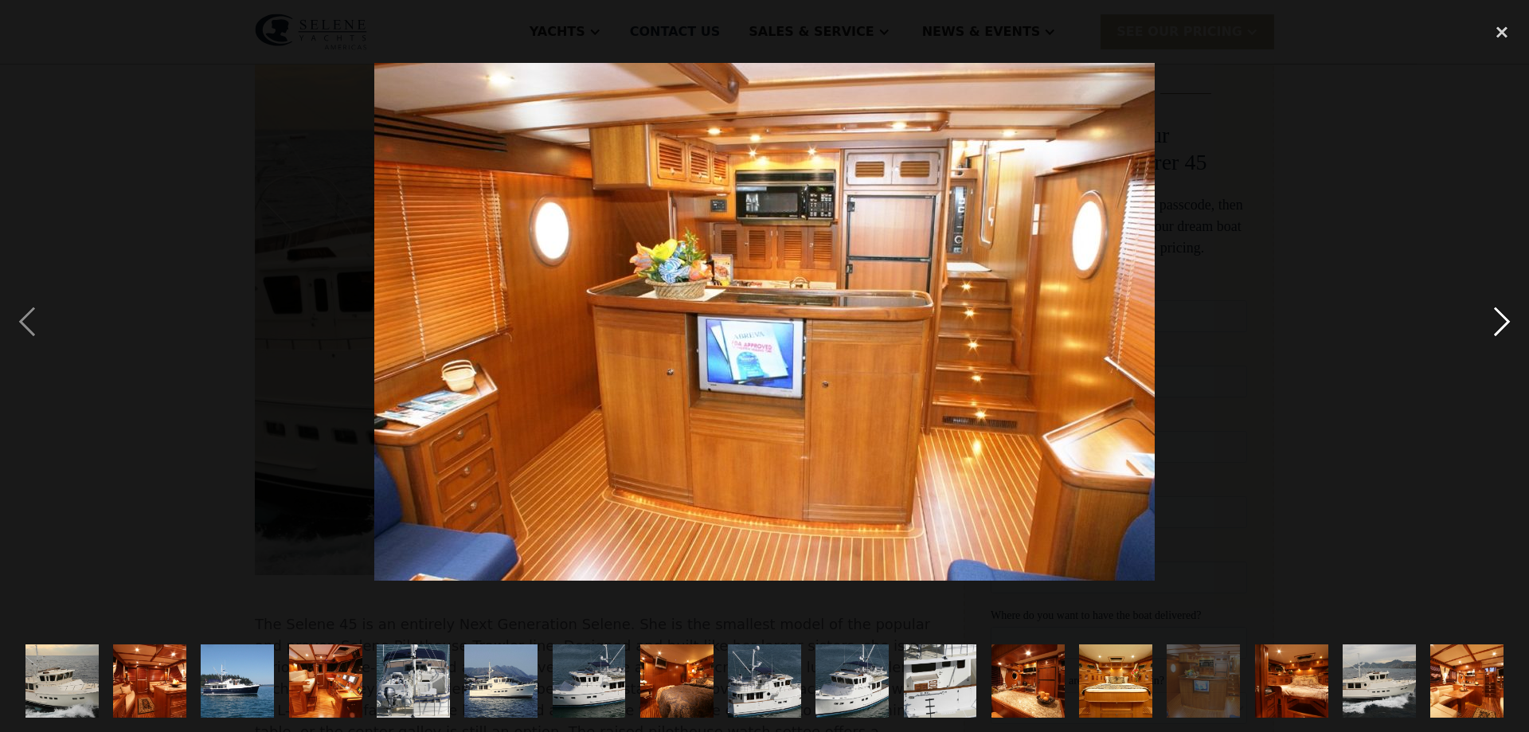
click at [1504, 322] on div "next image" at bounding box center [1501, 321] width 54 height 615
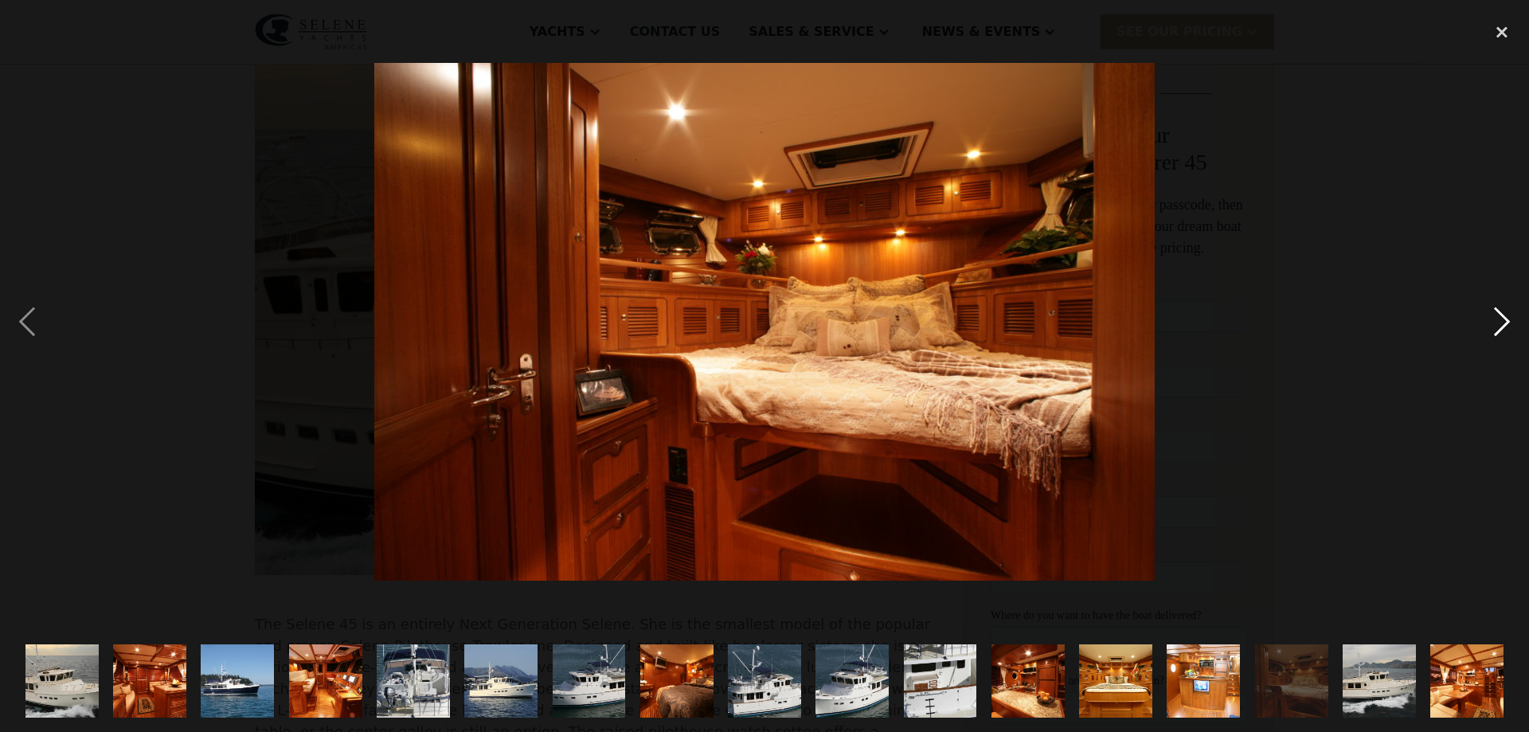
click at [1504, 322] on div "next image" at bounding box center [1501, 321] width 54 height 615
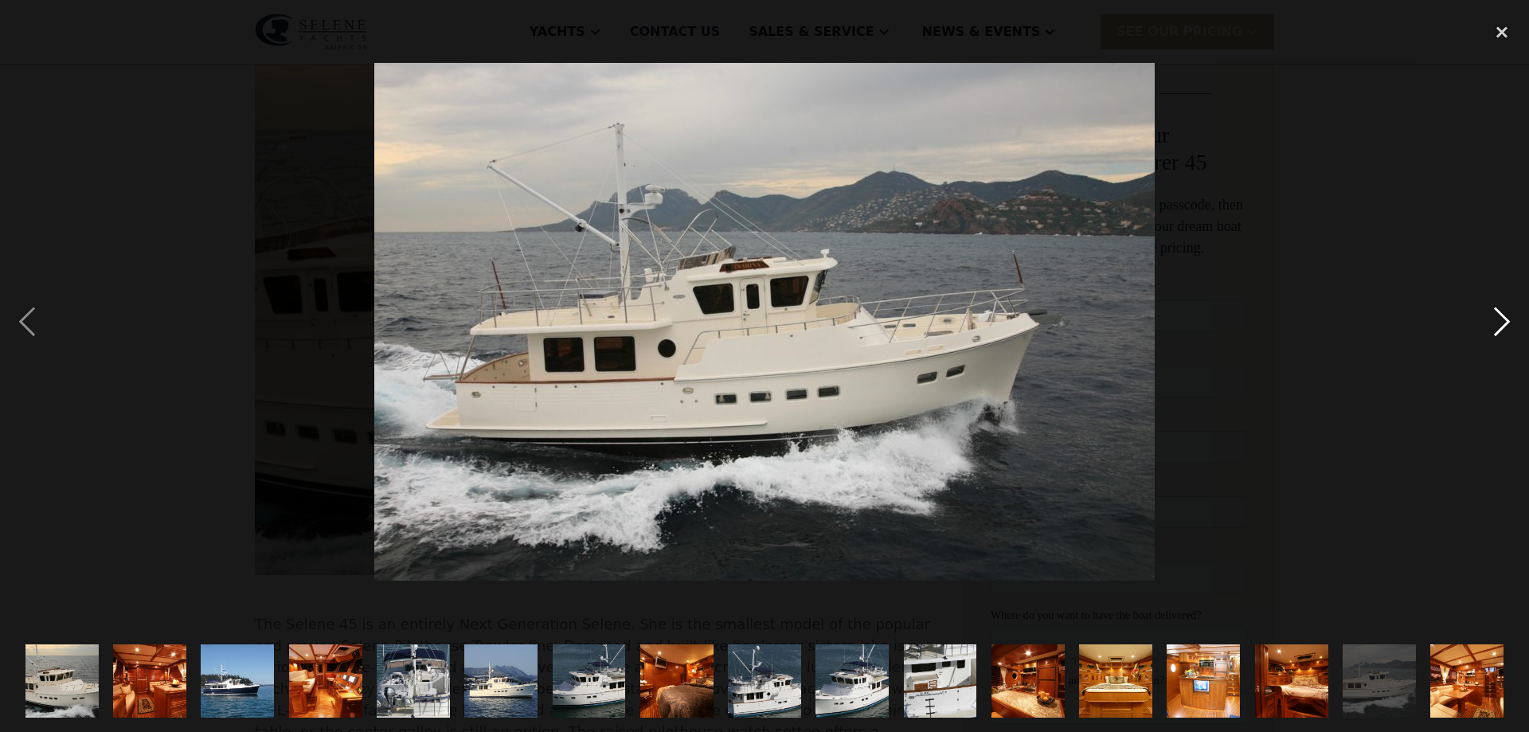
click at [1504, 322] on div "next image" at bounding box center [1501, 321] width 54 height 615
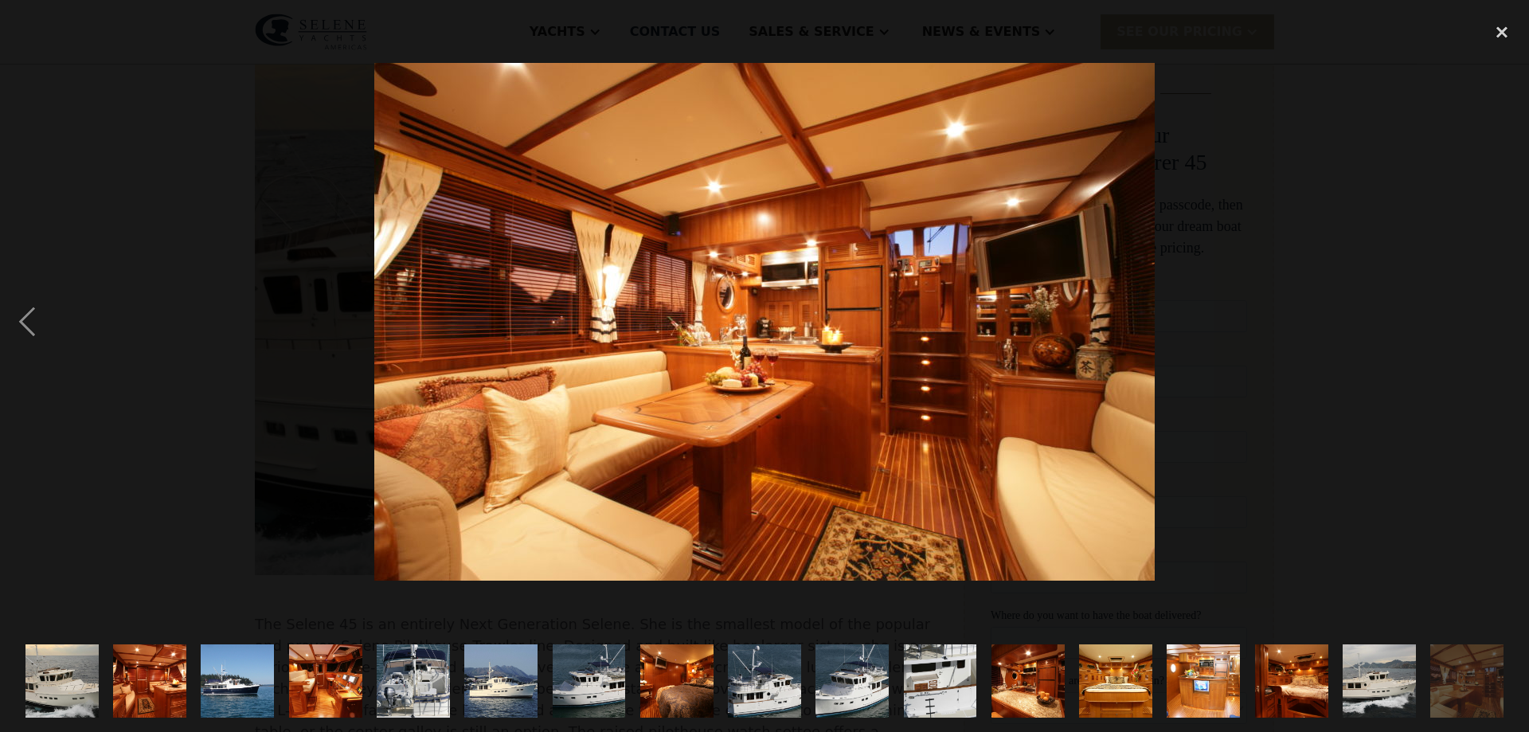
click at [1504, 322] on div "next image" at bounding box center [1501, 321] width 54 height 615
click at [1512, 28] on div "close lightbox" at bounding box center [1501, 31] width 54 height 35
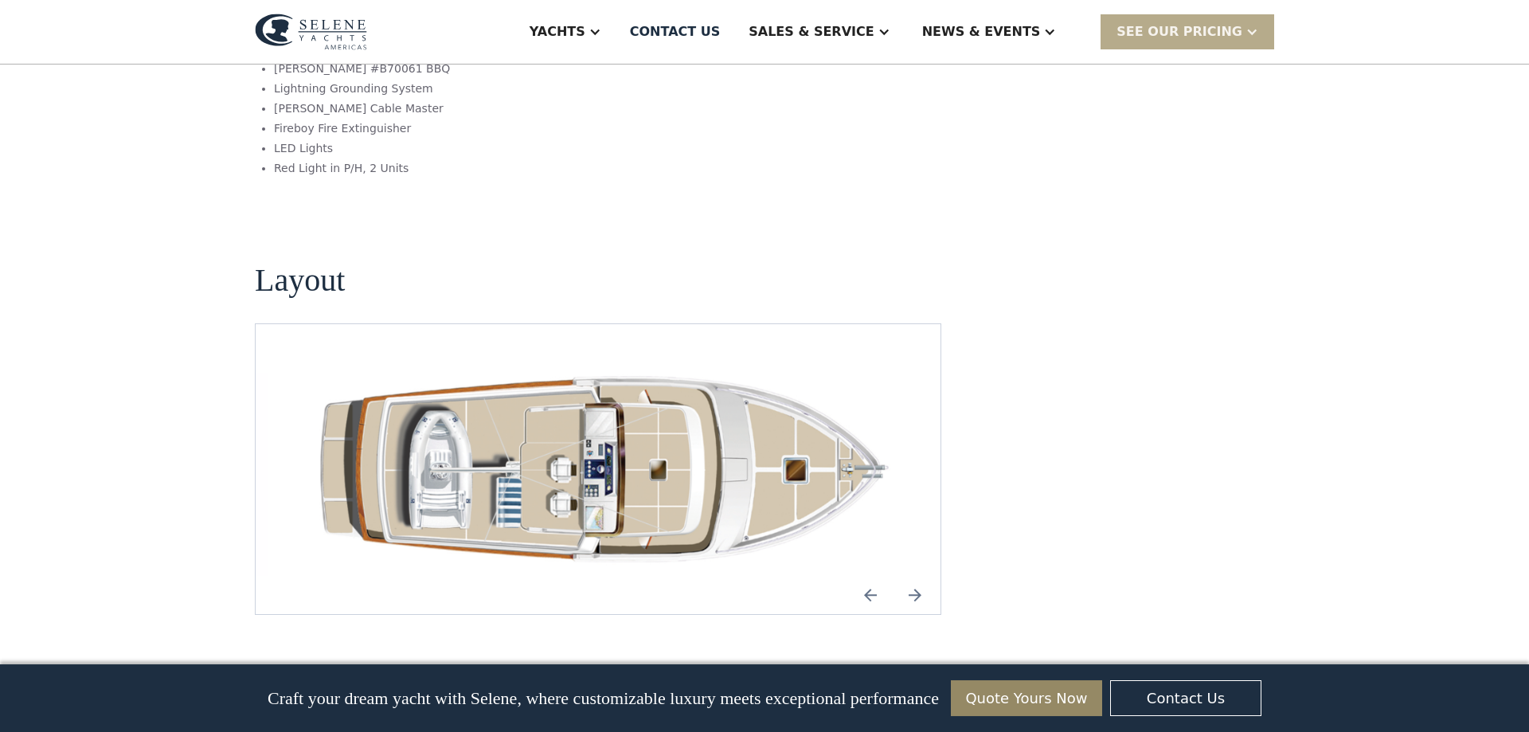
scroll to position [2111, 0]
